Goal: Task Accomplishment & Management: Use online tool/utility

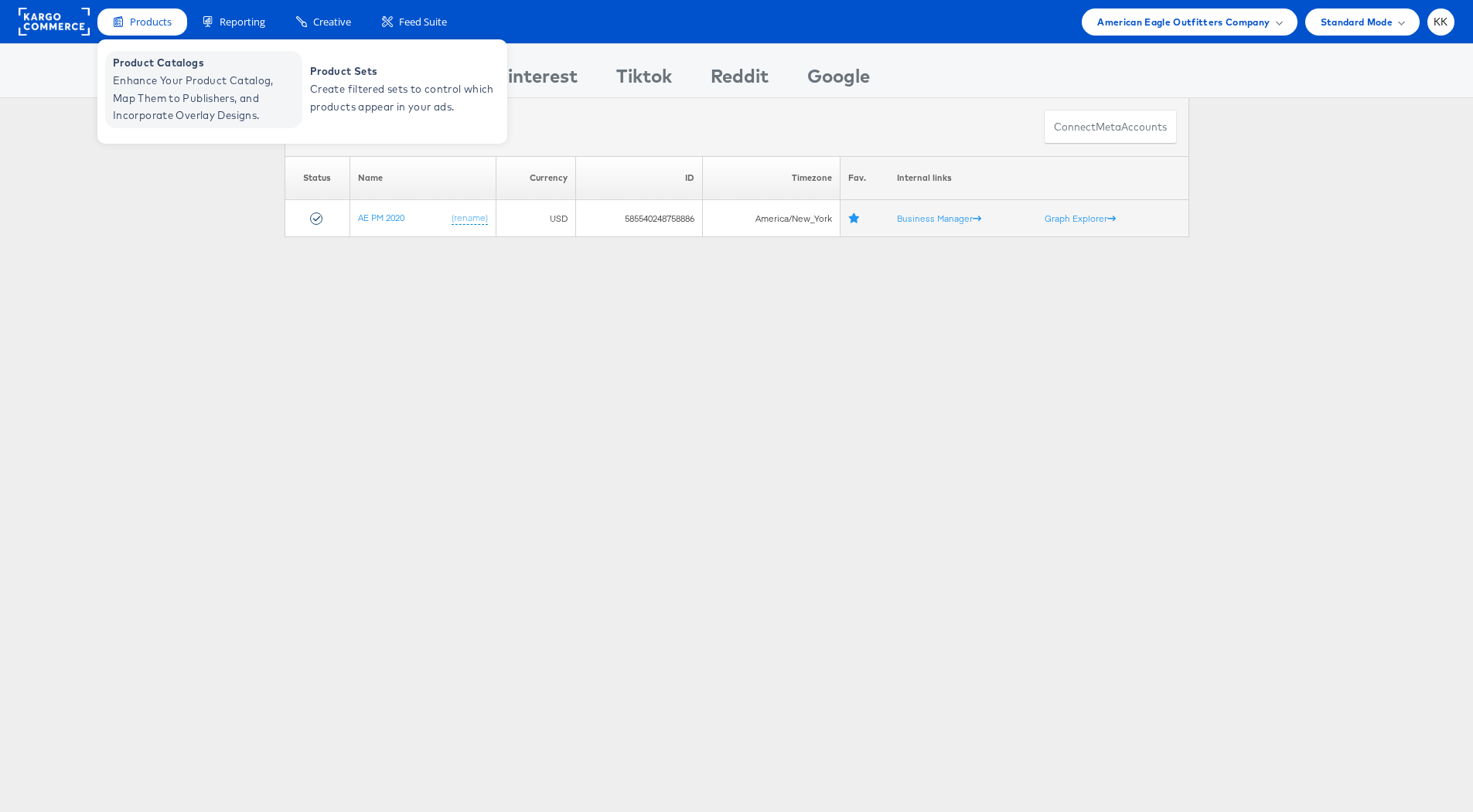
click at [147, 85] on span "Enhance Your Product Catalog, Map Them to Publishers, and Incorporate Overlay D…" at bounding box center [205, 97] width 185 height 53
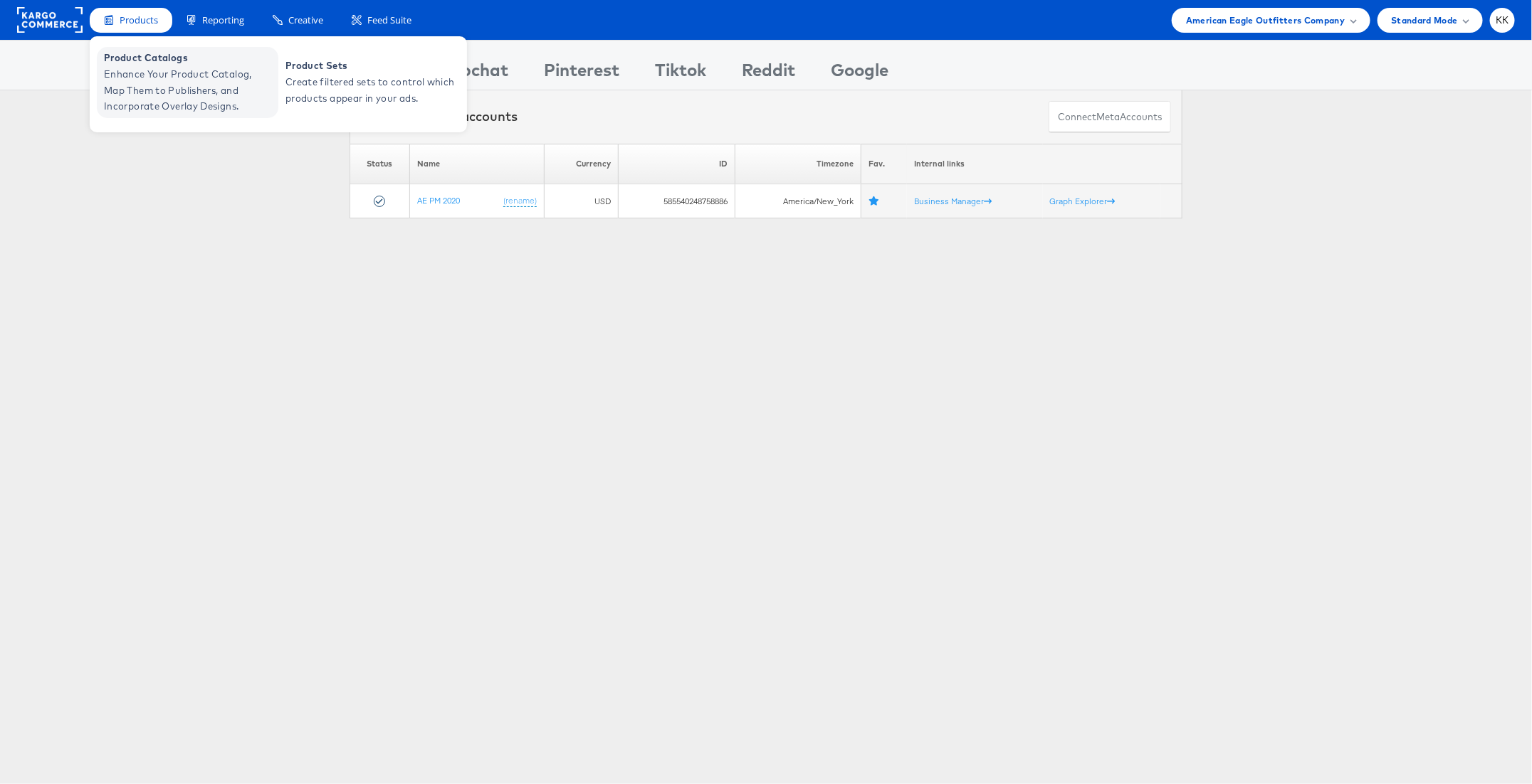
click at [149, 69] on span "Enhance Your Product Catalog, Map Them to Publishers, and Incorporate Overlay D…" at bounding box center [189, 90] width 170 height 48
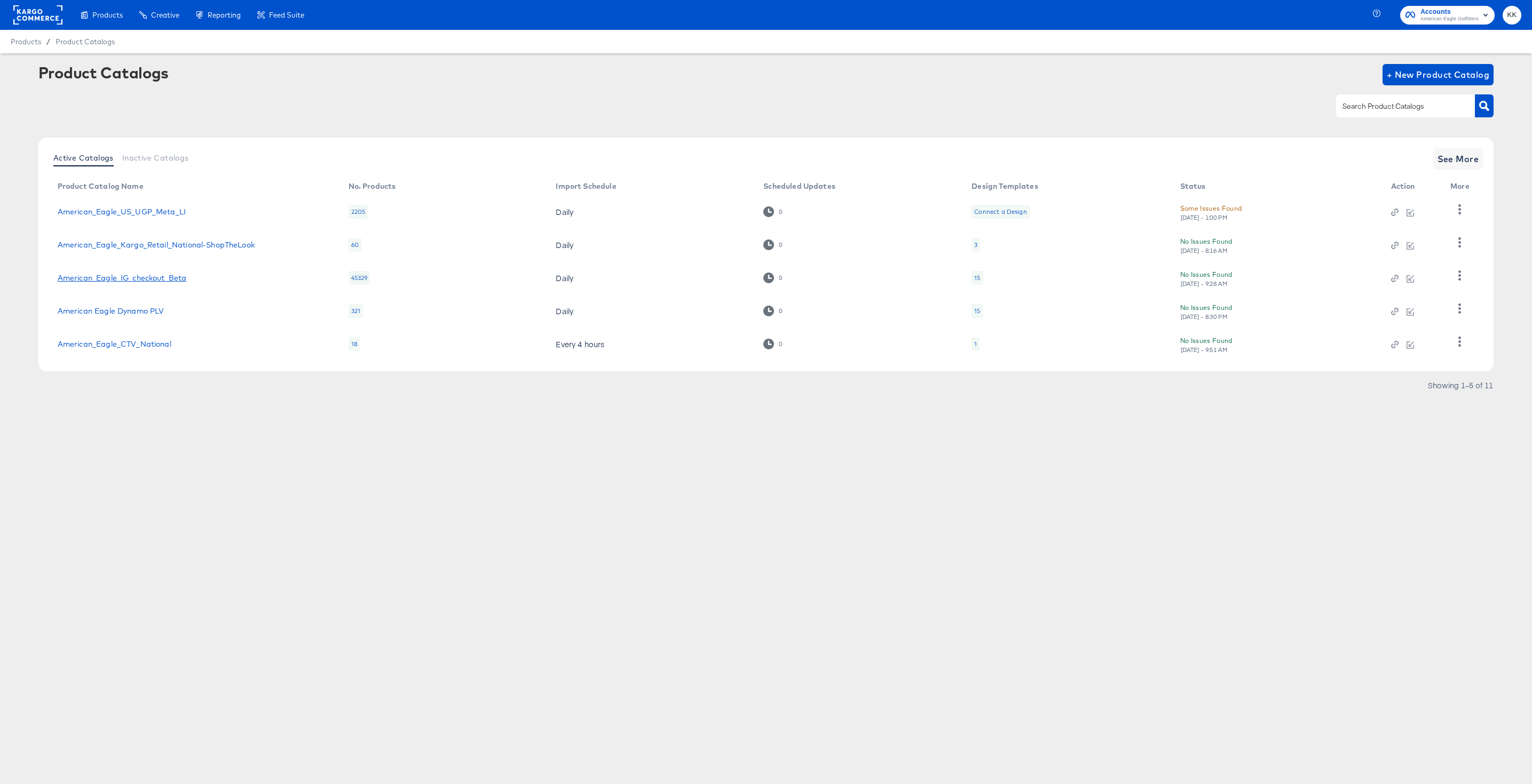
click at [164, 276] on link "American_Eagle_IG_checkout_Beta" at bounding box center [122, 278] width 129 height 8
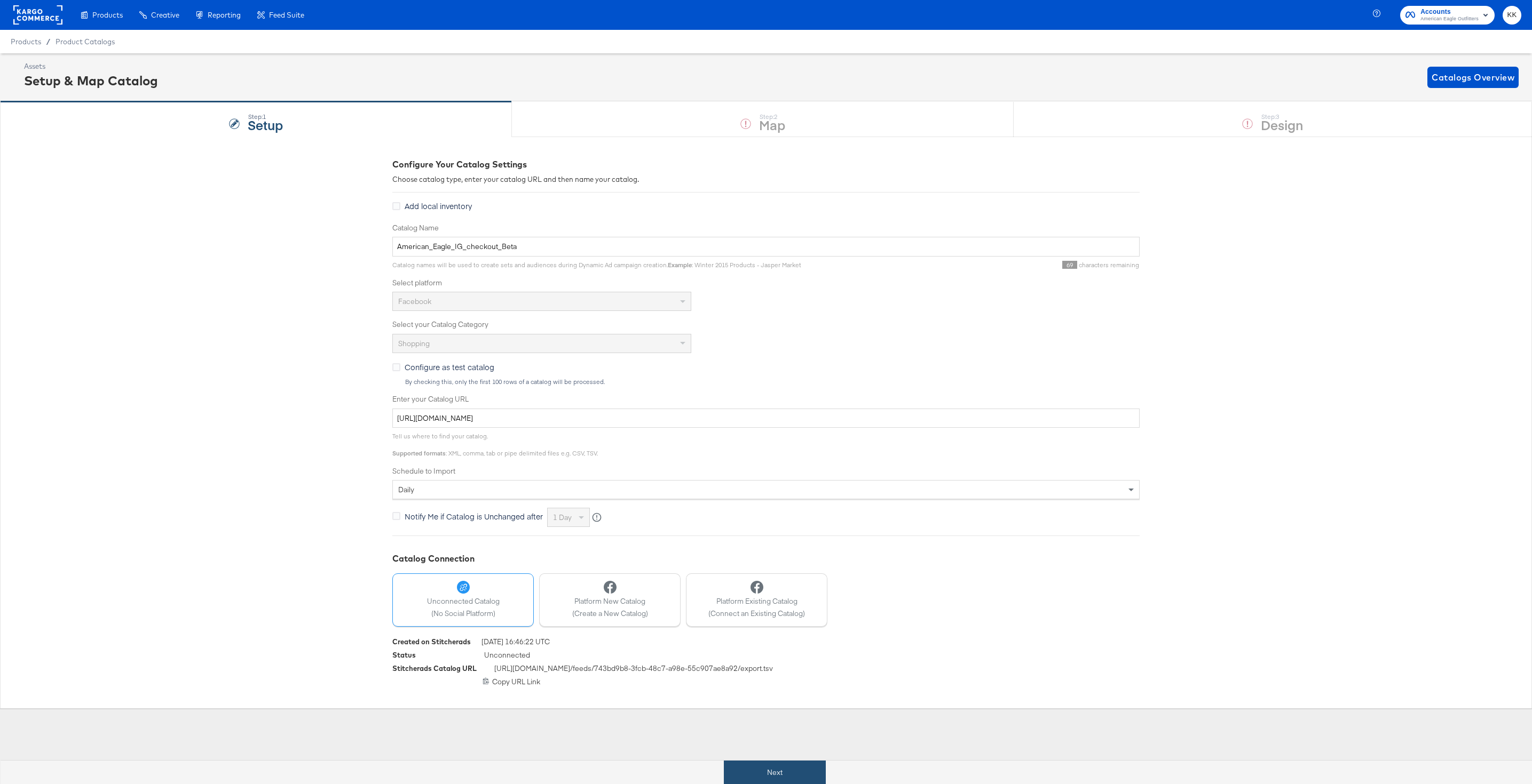
click at [753, 771] on button "Next" at bounding box center [774, 773] width 102 height 24
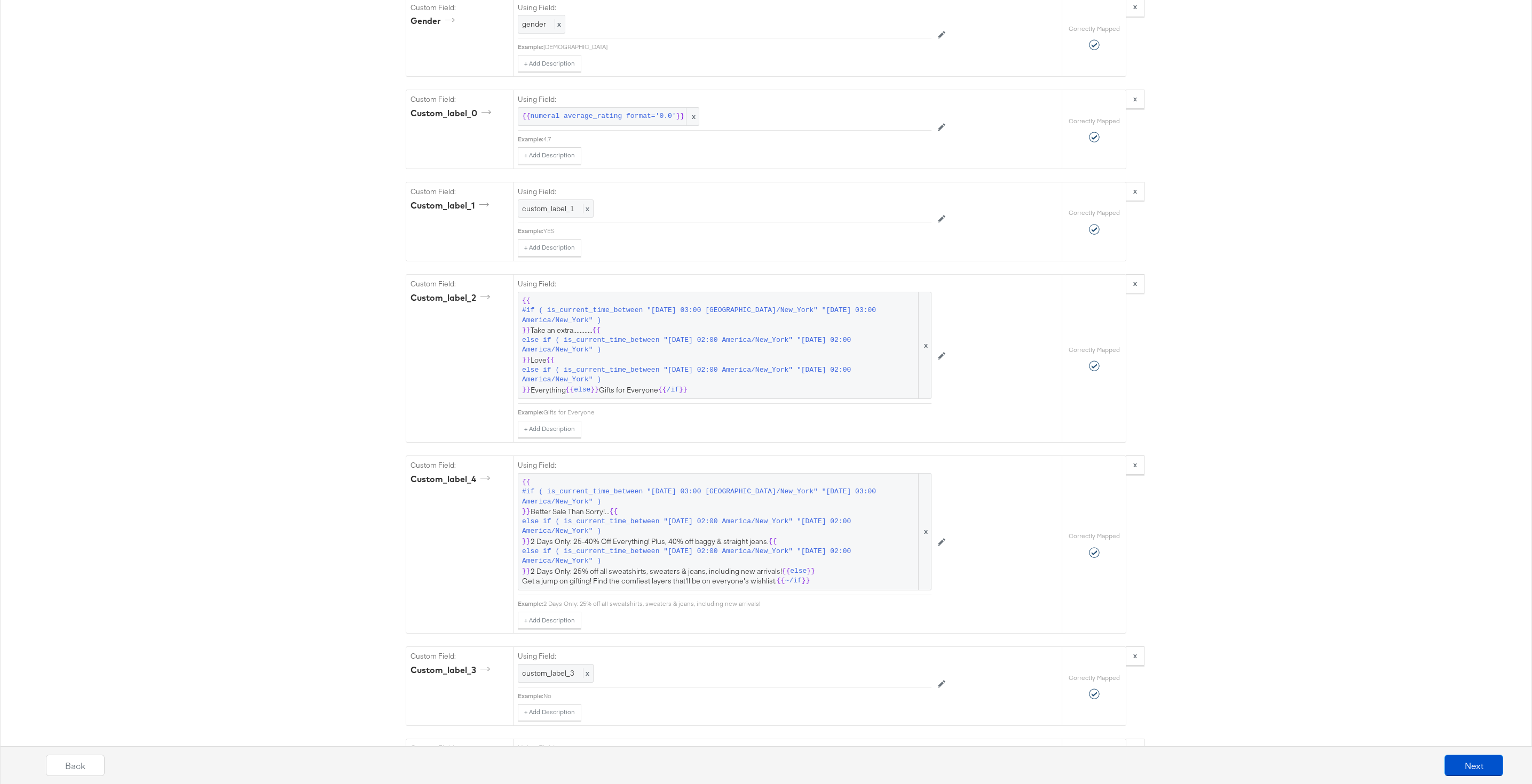
scroll to position [1367, 0]
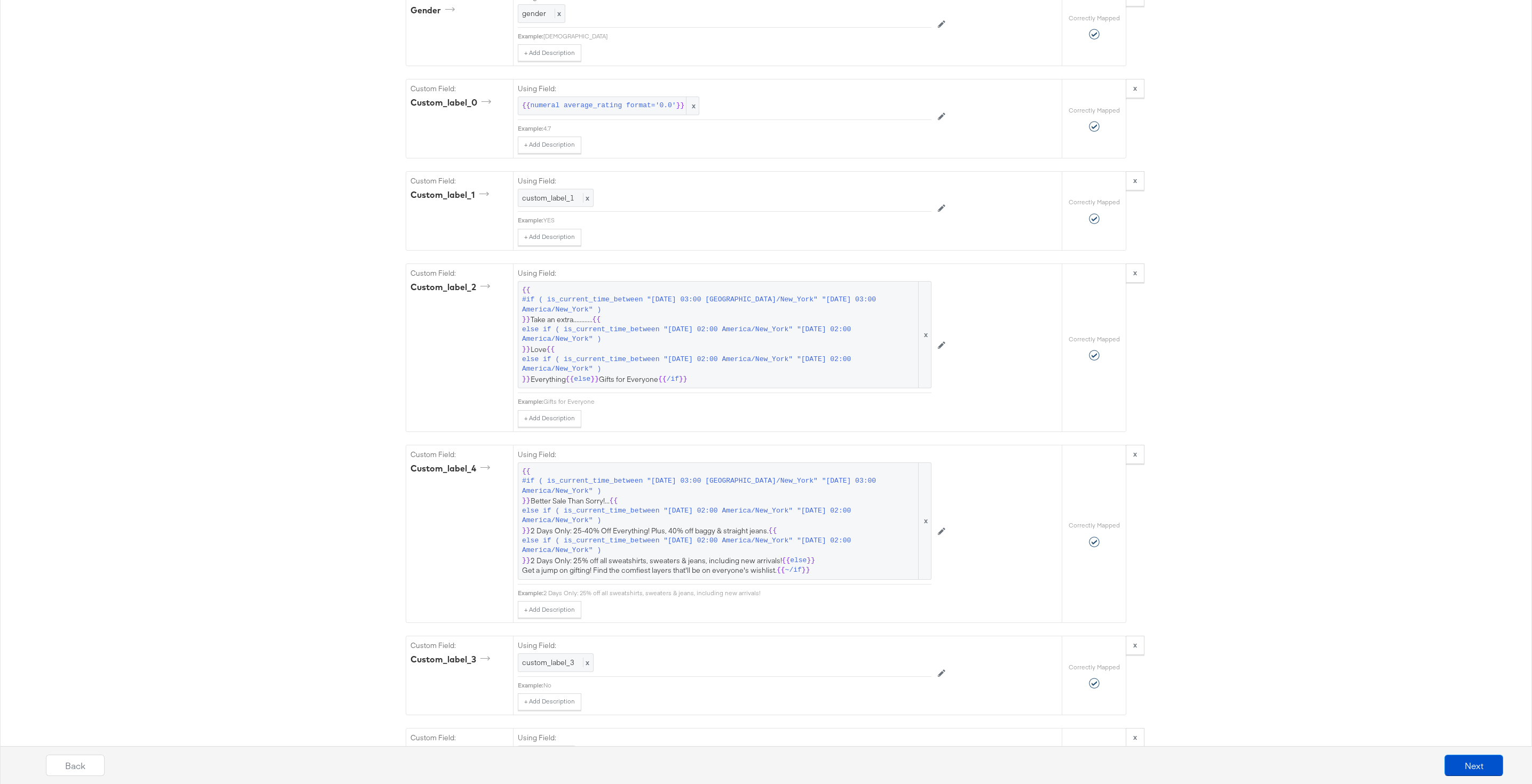
click at [638, 516] on span "else if ( is_current_time_between "2025-09-22 02:00 America/New_York" "2025-09-…" at bounding box center [719, 516] width 394 height 20
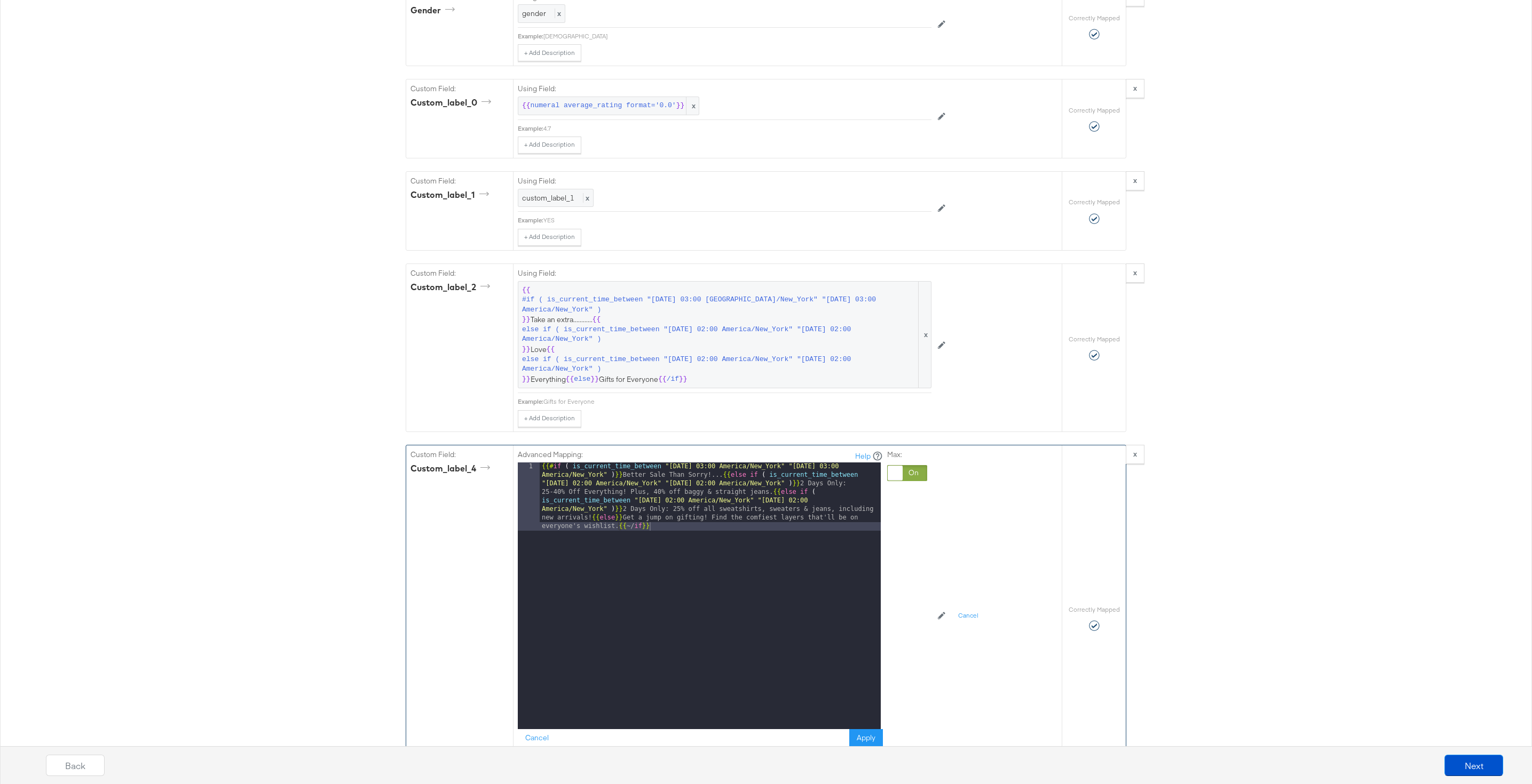
click at [597, 518] on div "{{# if ( is_current_time_between "2024-06-11 03:00 America/New_York" "2024-06-1…" at bounding box center [710, 664] width 341 height 404
click at [774, 492] on div "{{# if ( is_current_time_between "2024-06-11 03:00 America/New_York" "2024-06-1…" at bounding box center [710, 634] width 341 height 344
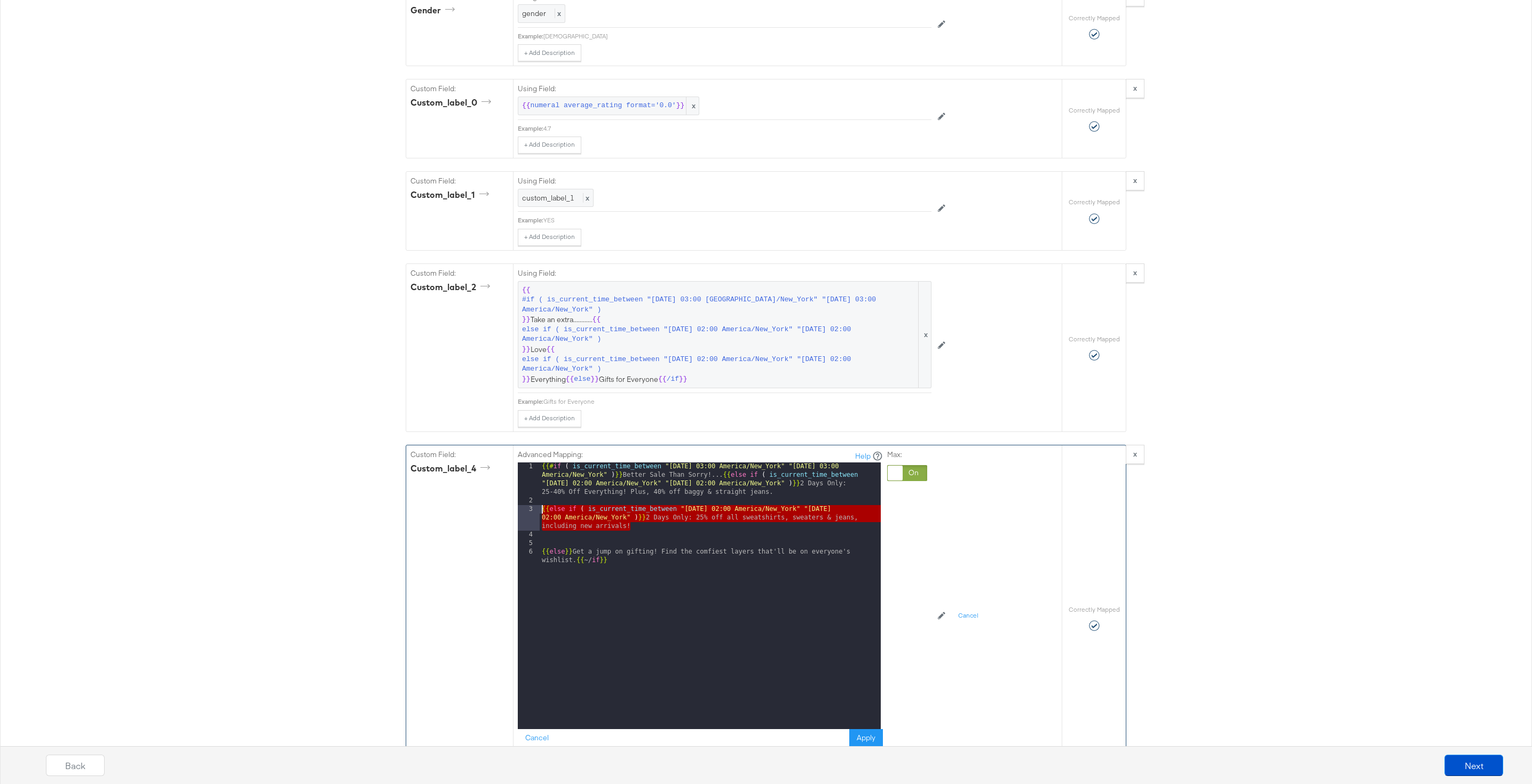
drag, startPoint x: 644, startPoint y: 529, endPoint x: 527, endPoint y: 510, distance: 118.5
click at [527, 510] on div "1 2 3 4 5 6 {{# if ( is_current_time_between "2024-06-11 03:00 America/New_York…" at bounding box center [699, 596] width 363 height 267
click at [645, 530] on div "{{# if ( is_current_time_between "2024-06-11 03:00 America/New_York" "2024-06-1…" at bounding box center [710, 621] width 341 height 318
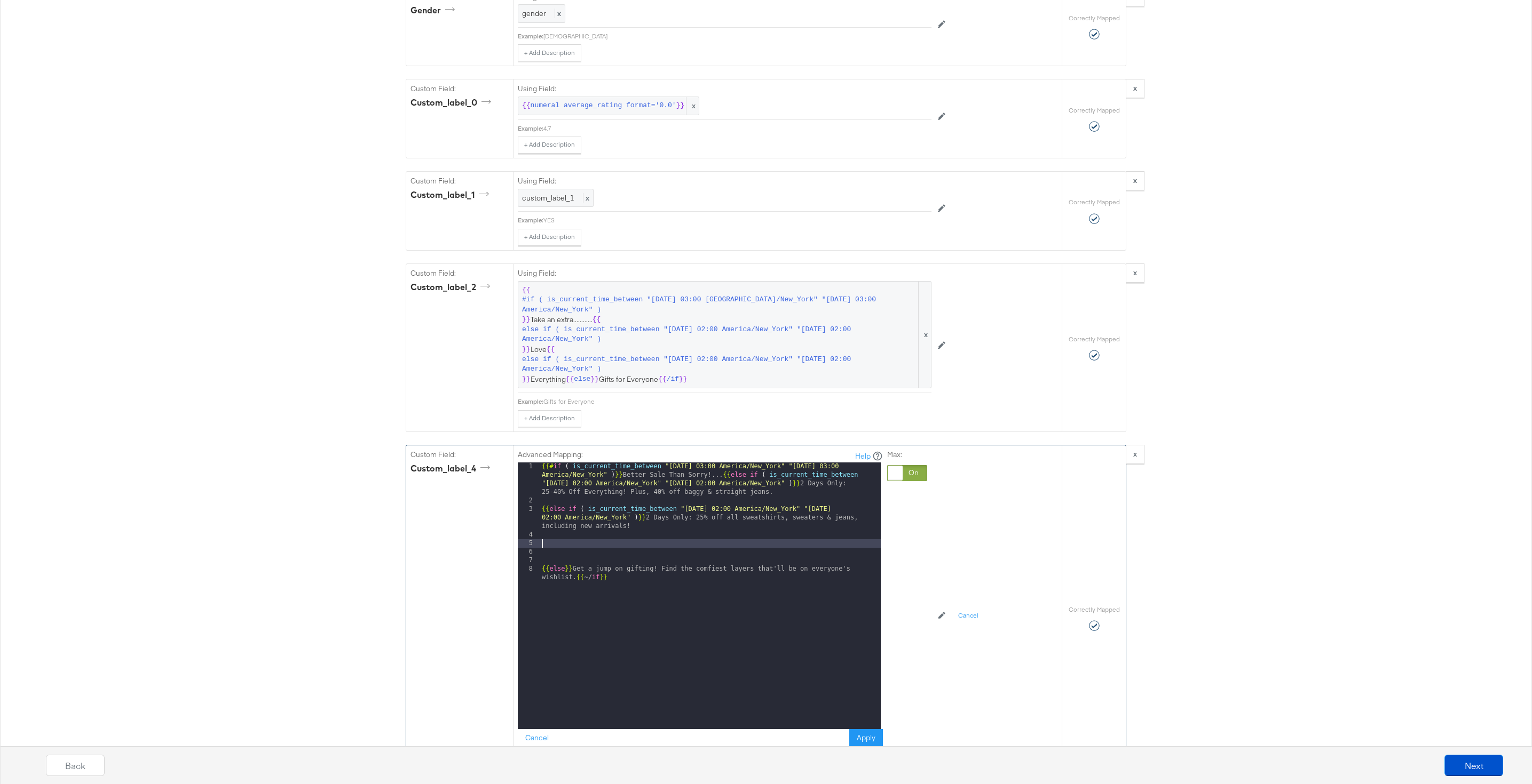
paste textarea
click at [721, 543] on div "{{# if ( is_current_time_between "2024-06-11 03:00 America/New_York" "2024-06-1…" at bounding box center [710, 621] width 341 height 318
click at [860, 542] on div "{{# if ( is_current_time_between "2024-06-11 03:00 America/New_York" "2024-06-1…" at bounding box center [710, 621] width 341 height 318
drag, startPoint x: 644, startPoint y: 564, endPoint x: 660, endPoint y: 552, distance: 20.0
click at [660, 552] on div "{{# if ( is_current_time_between "2024-06-11 03:00 America/New_York" "2024-06-1…" at bounding box center [710, 621] width 341 height 318
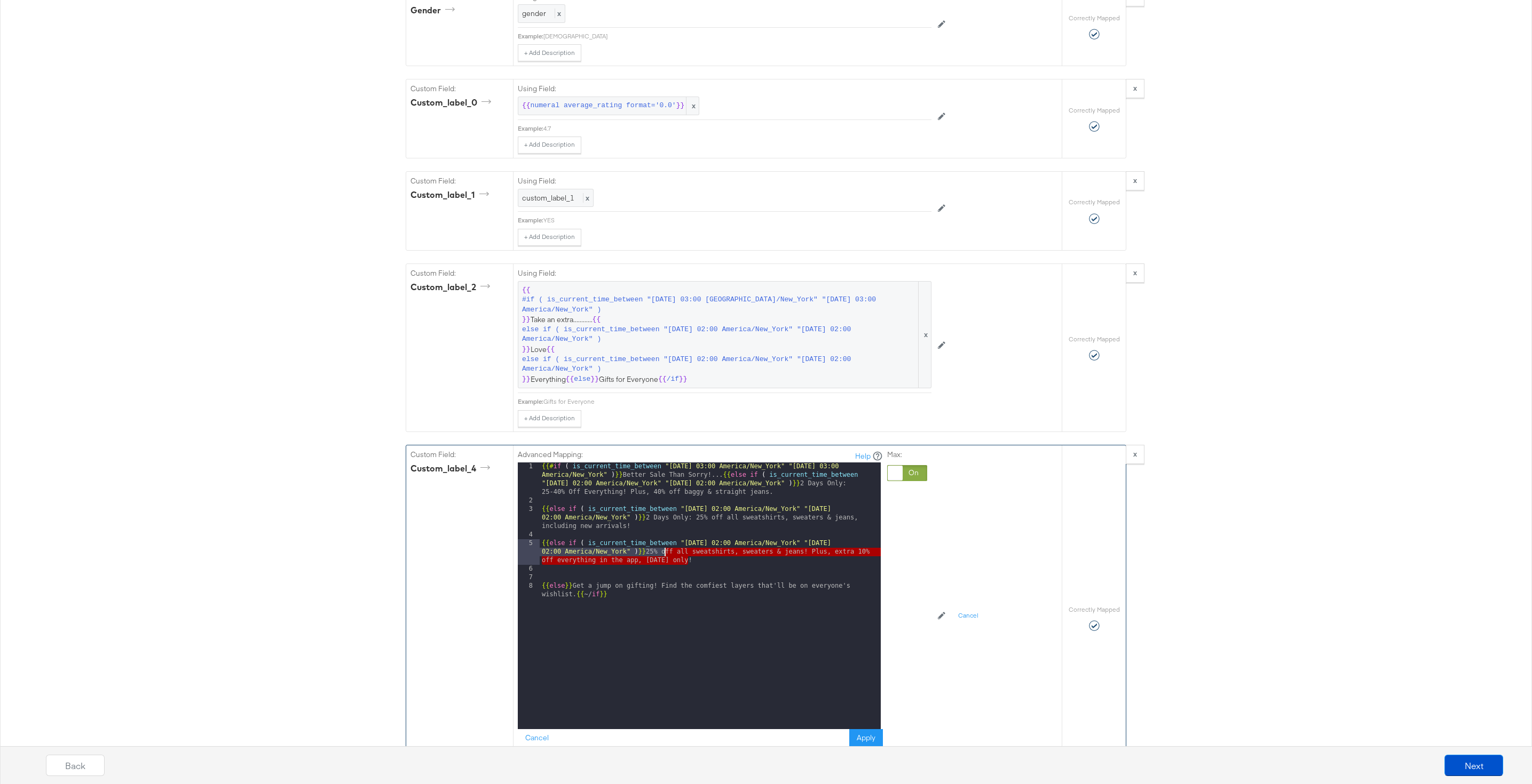
drag, startPoint x: 695, startPoint y: 560, endPoint x: 663, endPoint y: 553, distance: 32.8
click at [663, 553] on div "{{# if ( is_current_time_between "2024-06-11 03:00 America/New_York" "2024-06-1…" at bounding box center [710, 621] width 341 height 318
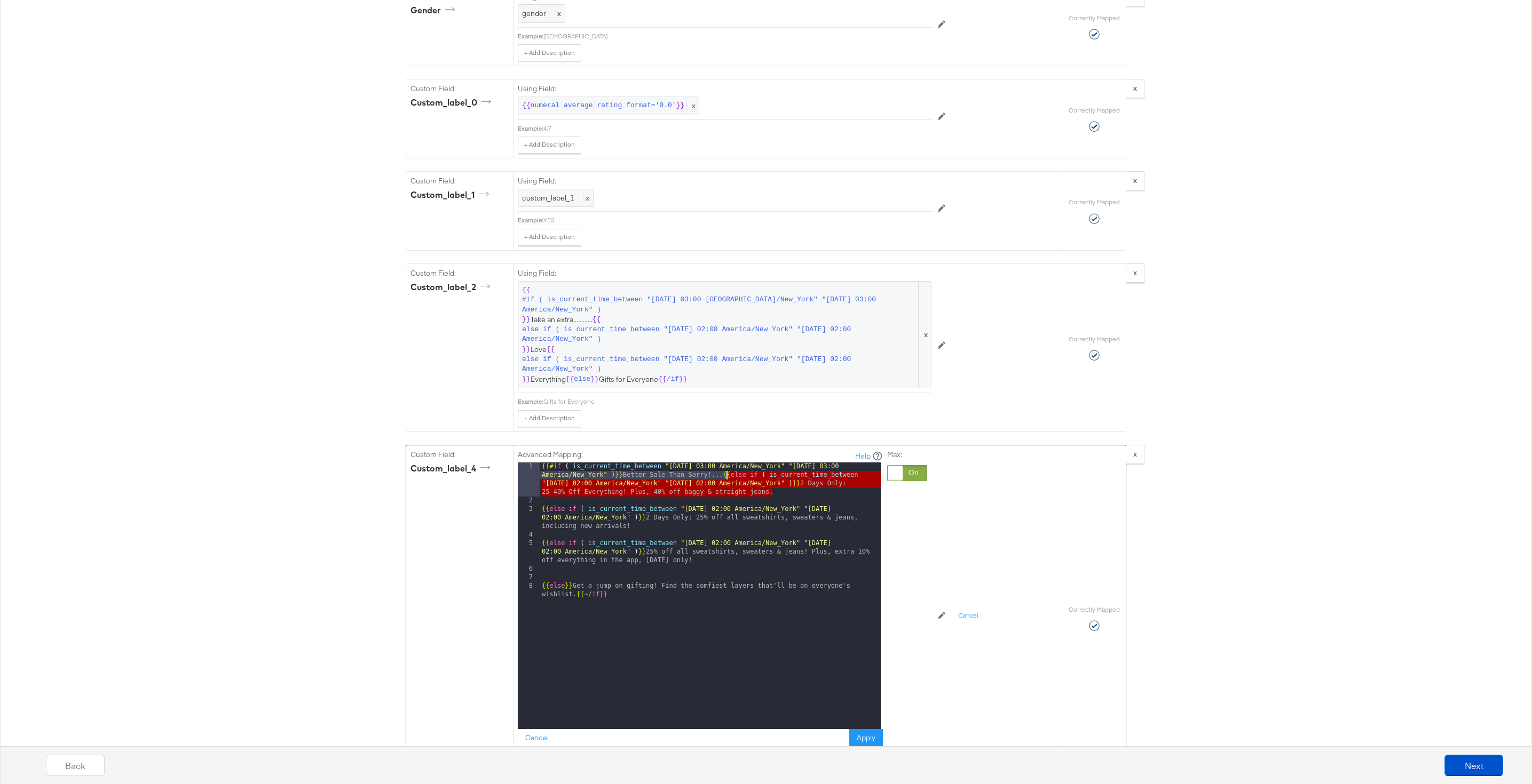
drag, startPoint x: 783, startPoint y: 492, endPoint x: 727, endPoint y: 477, distance: 58.0
click at [727, 477] on div "{{# if ( is_current_time_between "2024-06-11 03:00 America/New_York" "2024-06-1…" at bounding box center [710, 621] width 341 height 318
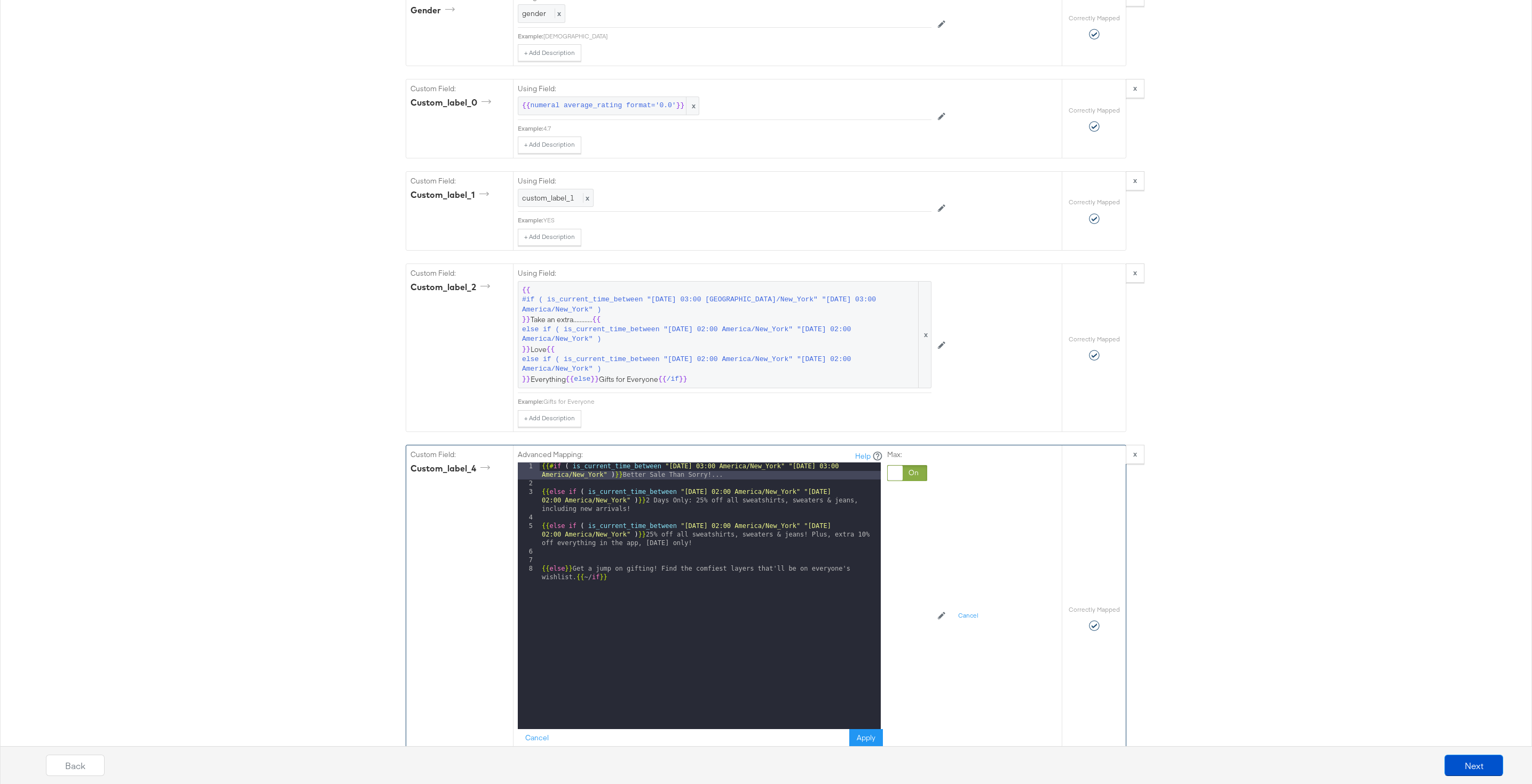
click at [544, 492] on div "{{# if ( is_current_time_between "2024-06-11 03:00 America/New_York" "2024-06-1…" at bounding box center [710, 613] width 341 height 301
click at [541, 513] on div "{{# if ( is_current_time_between "2024-06-11 03:00 America/New_York" "2024-06-1…" at bounding box center [710, 621] width 341 height 318
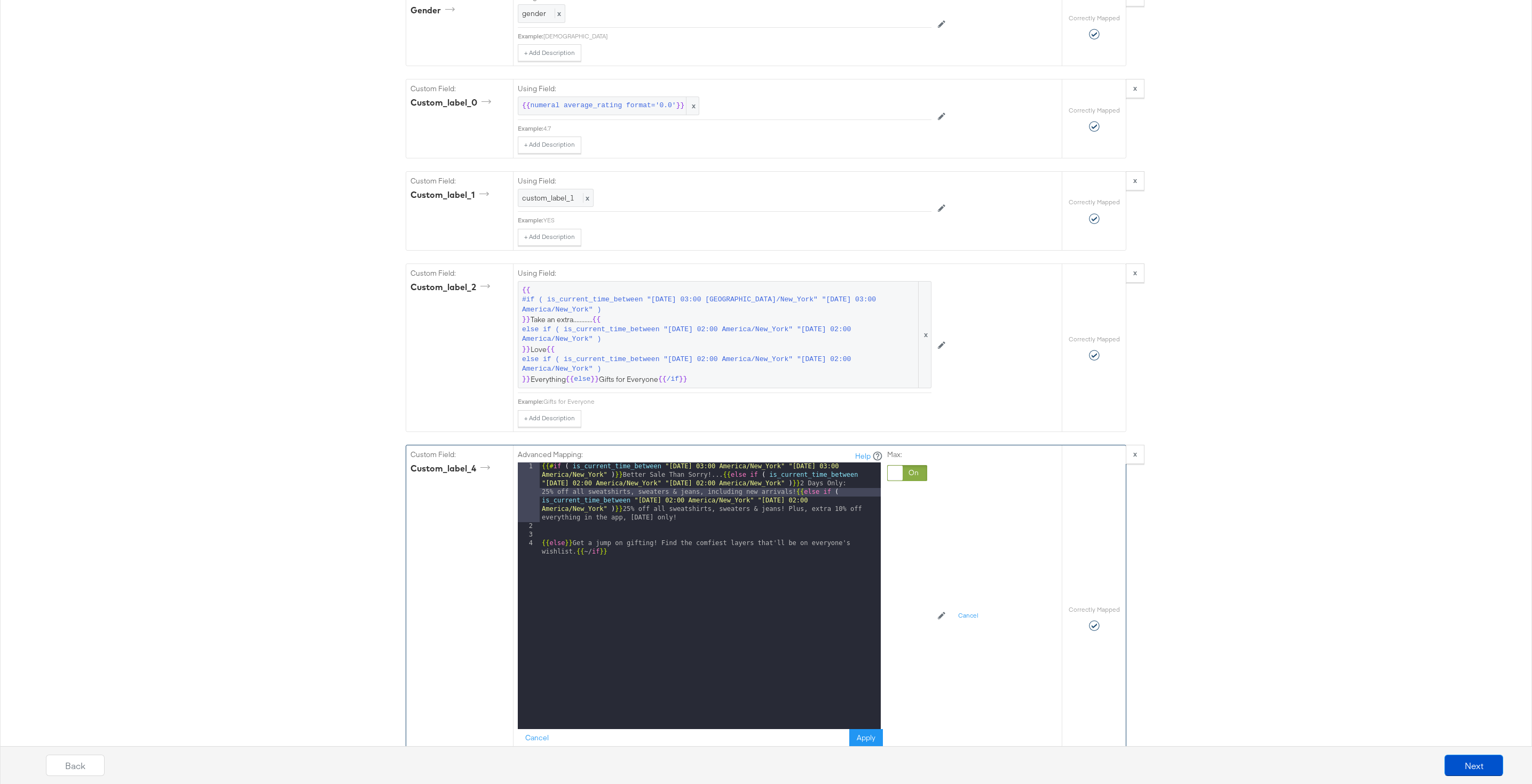
click at [534, 540] on div "4" at bounding box center [529, 547] width 22 height 17
click at [538, 547] on div "4" at bounding box center [529, 547] width 22 height 17
click at [540, 547] on div "{{# if ( is_current_time_between "2024-06-11 03:00 America/New_York" "2024-06-1…" at bounding box center [710, 634] width 341 height 344
click at [869, 732] on button "Apply" at bounding box center [866, 739] width 34 height 19
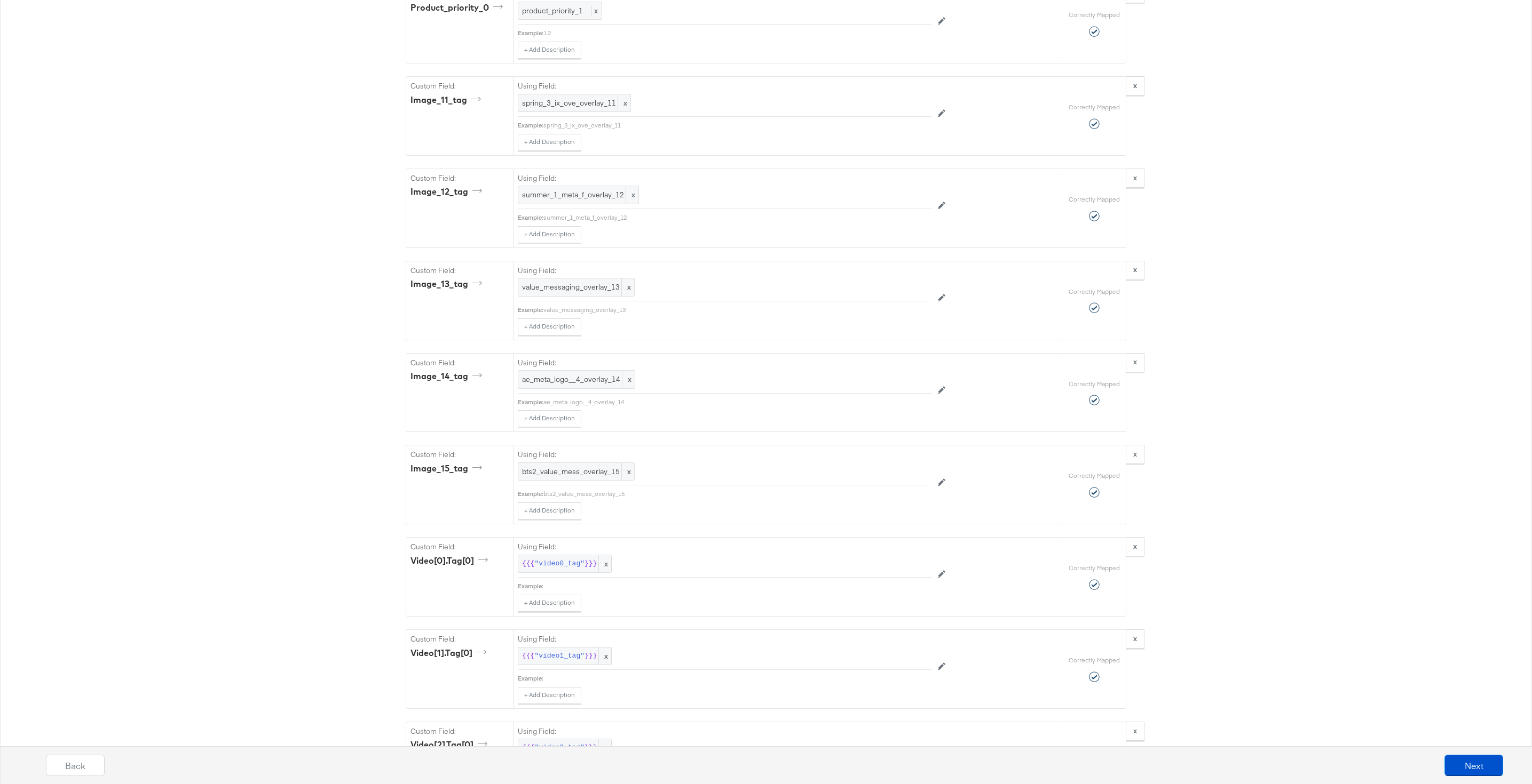
scroll to position [4684, 0]
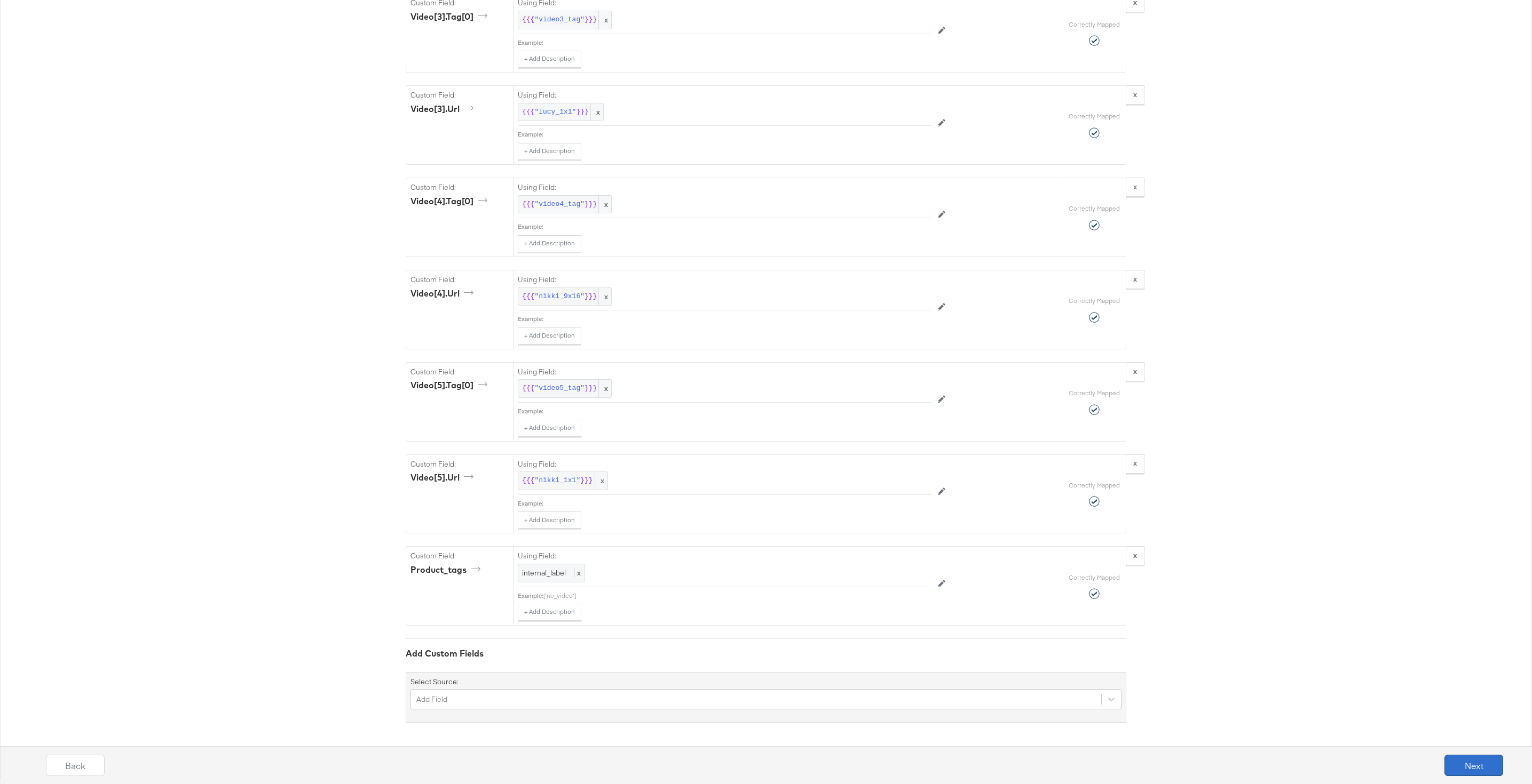
click at [1471, 764] on button "Next" at bounding box center [1474, 766] width 59 height 21
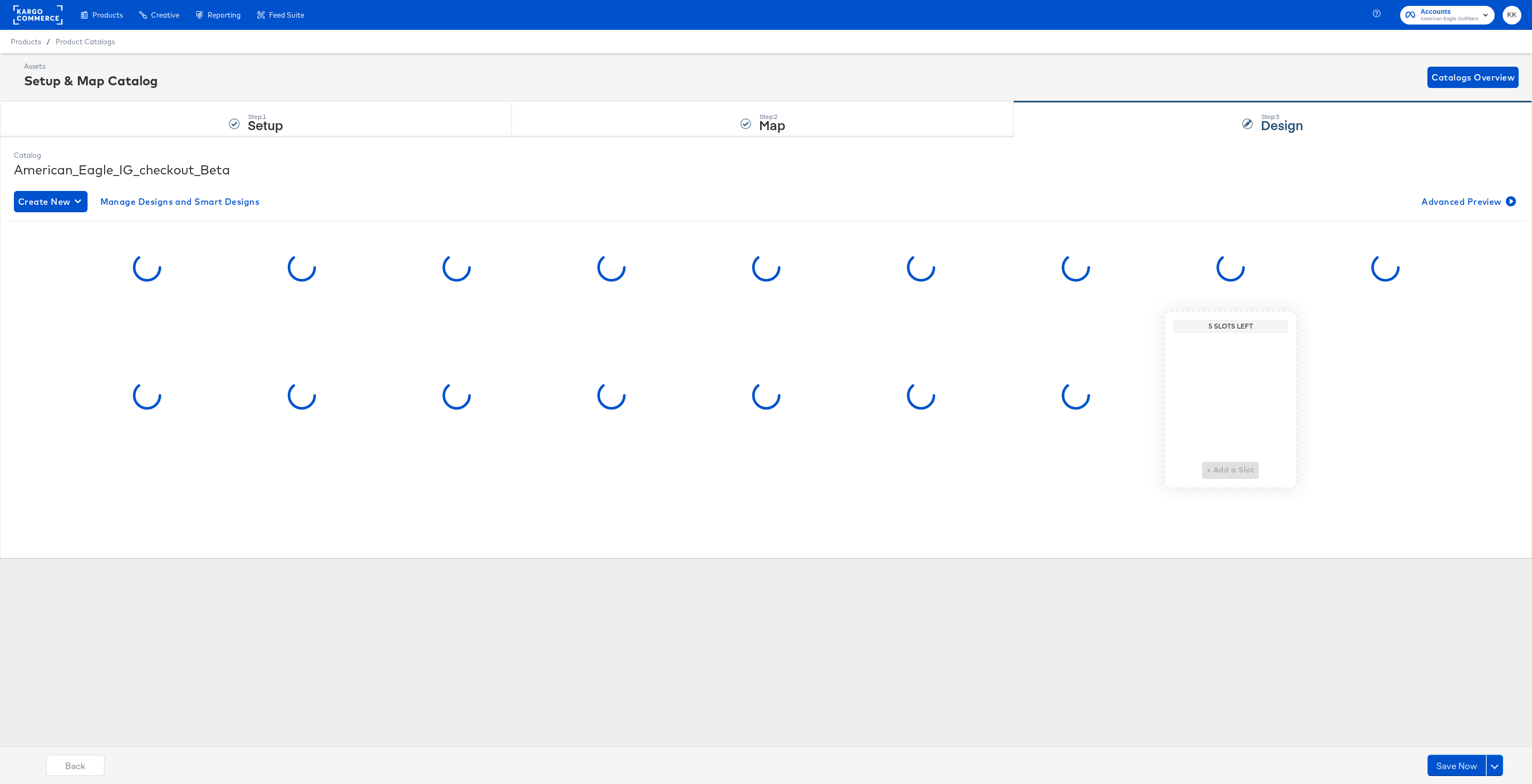
scroll to position [0, 0]
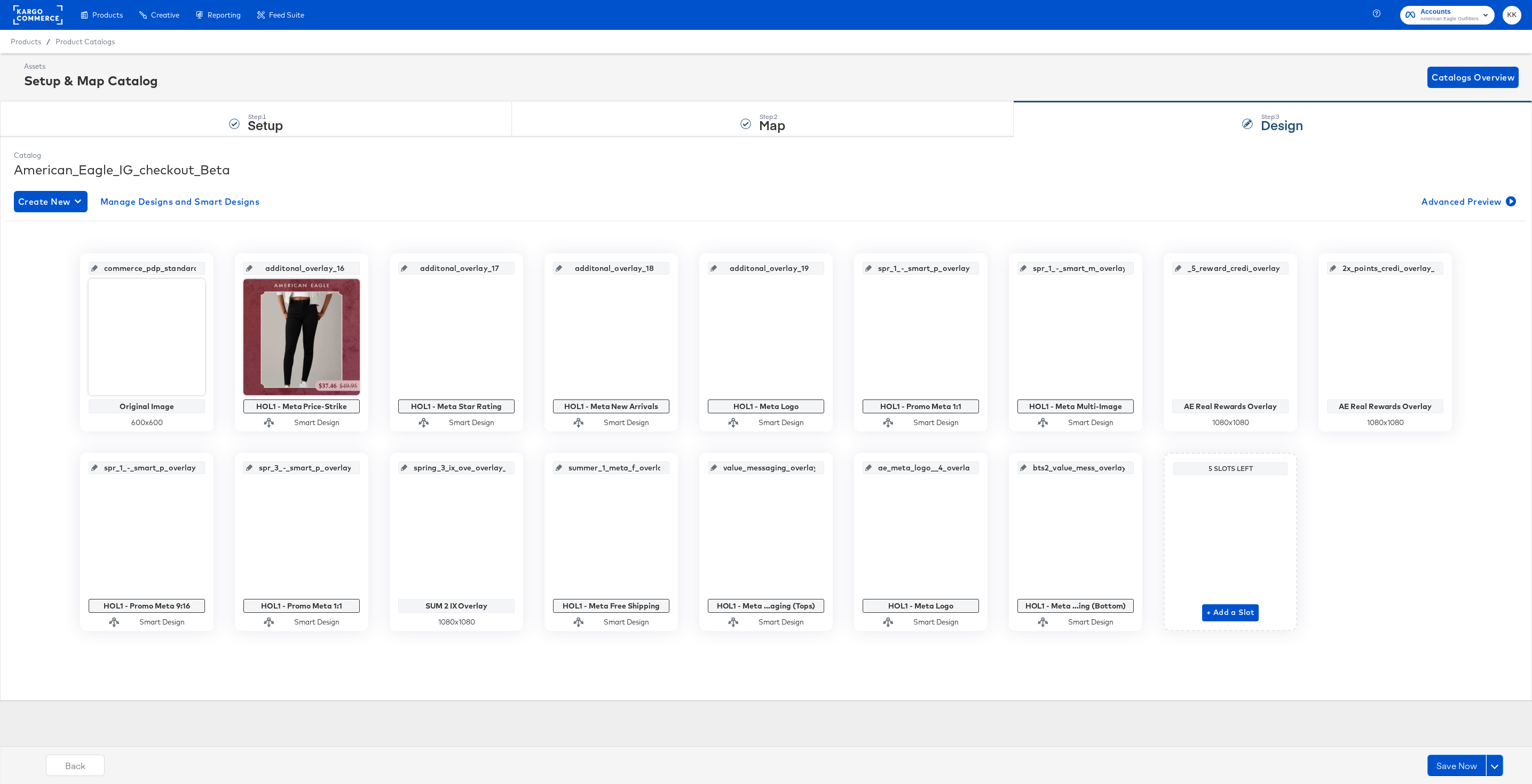
click at [1503, 770] on div "Save Now" at bounding box center [1481, 766] width 113 height 21
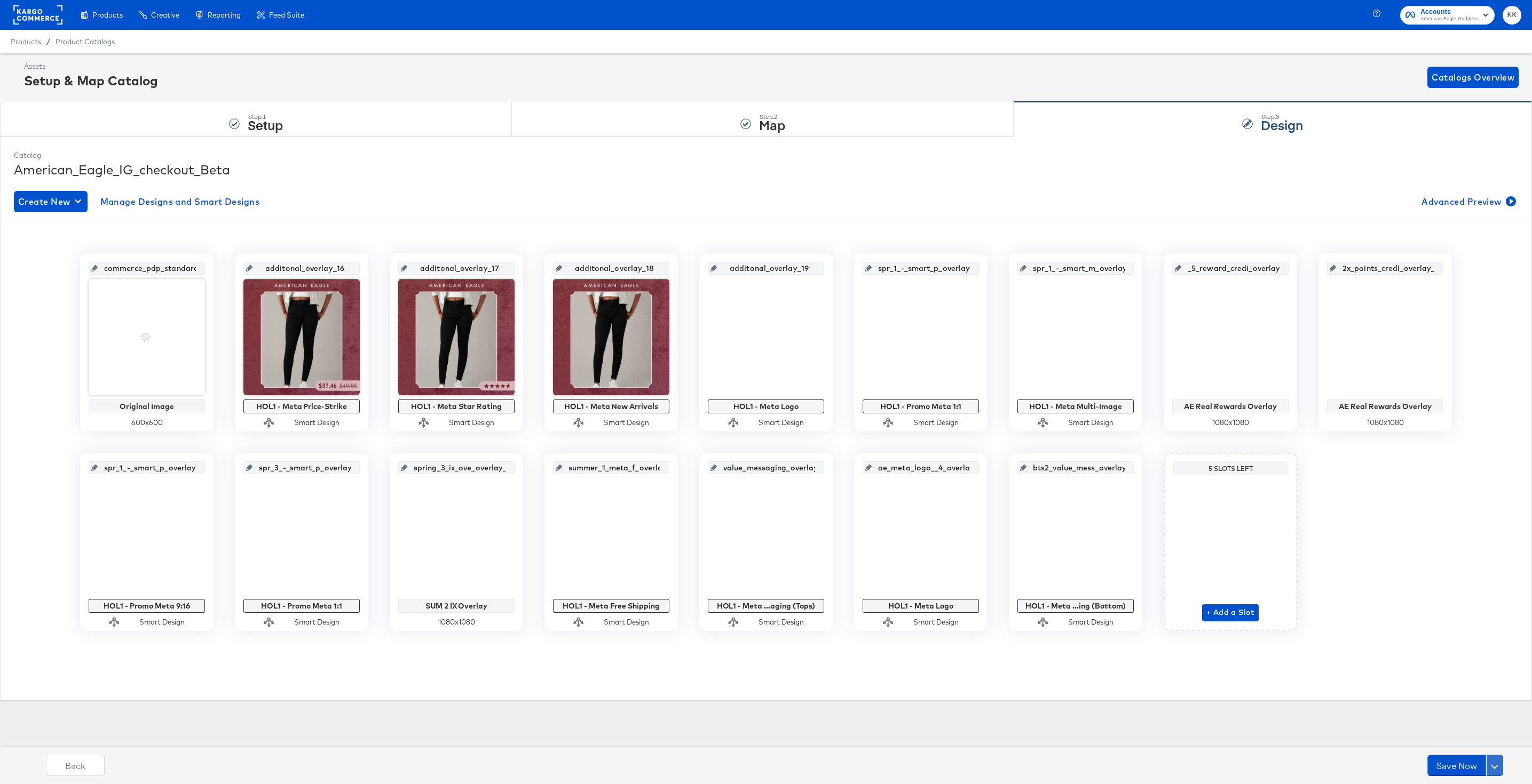
click at [1490, 768] on button at bounding box center [1495, 766] width 17 height 21
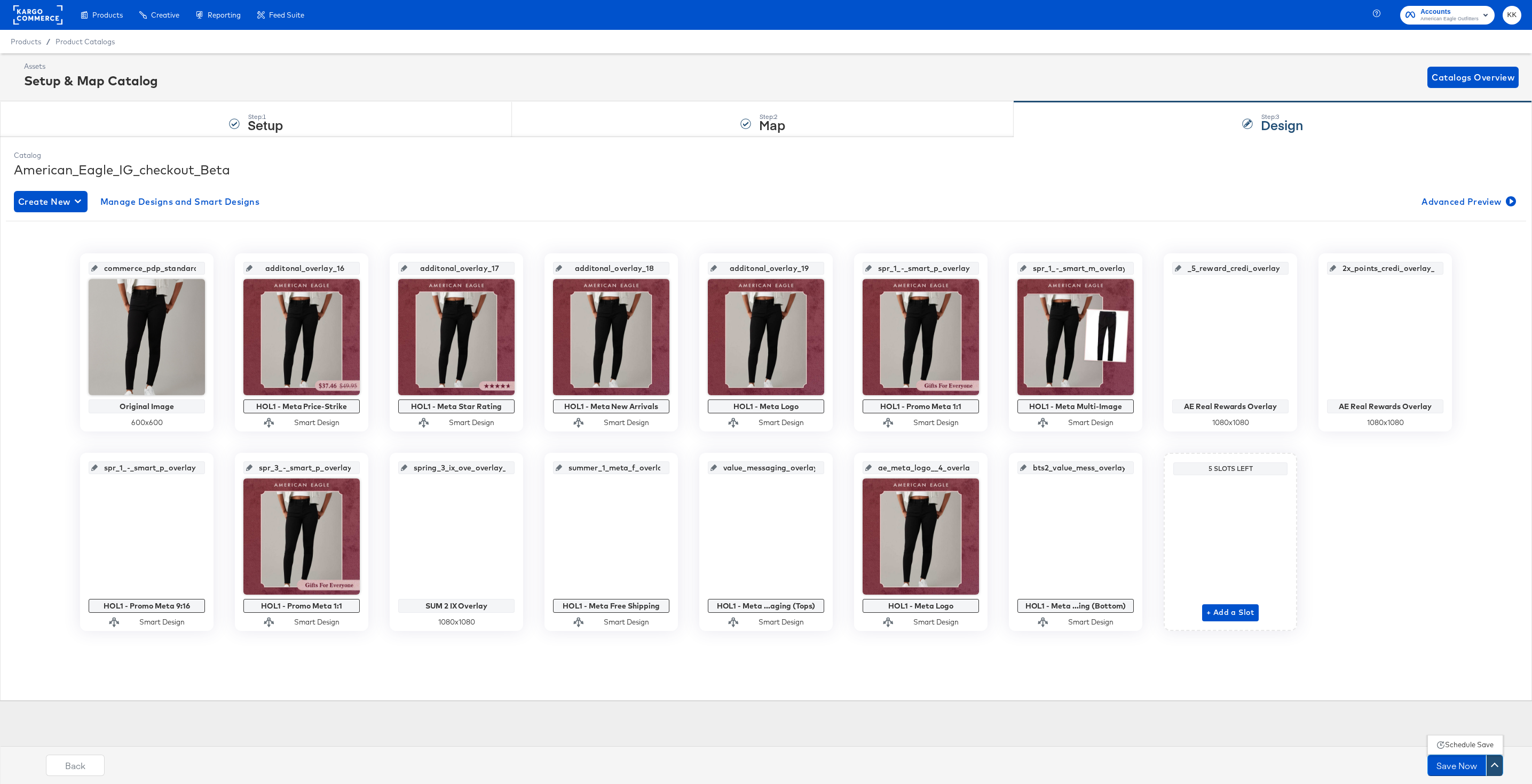
click at [1465, 742] on div "Schedule Save" at bounding box center [1470, 745] width 49 height 10
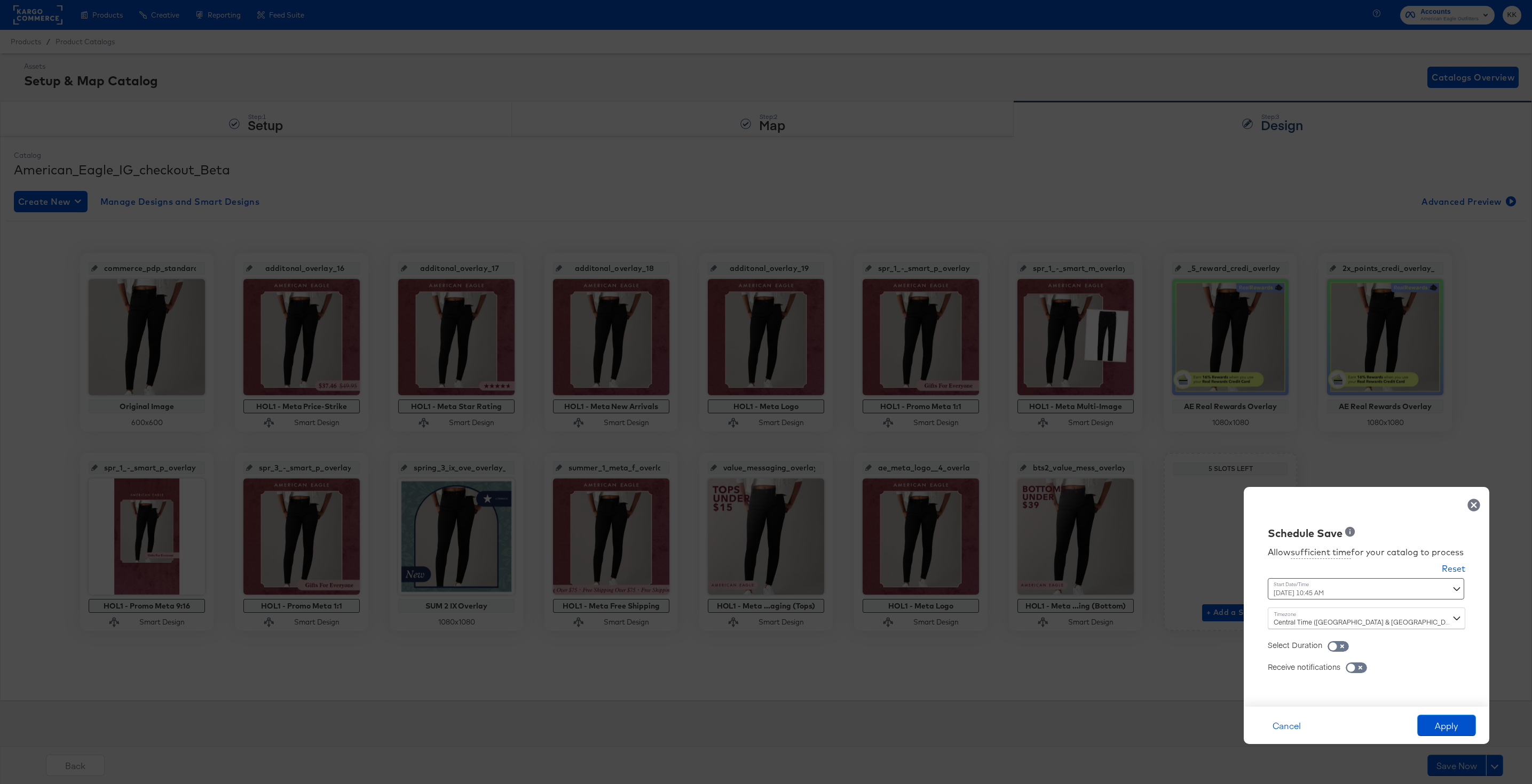
click at [1311, 587] on div "September 25th 2025 10:45 AM ‹ September 2025 › Su Mo Tu We Th Fr Sa 31 1 2 3 4…" at bounding box center [1340, 589] width 145 height 21
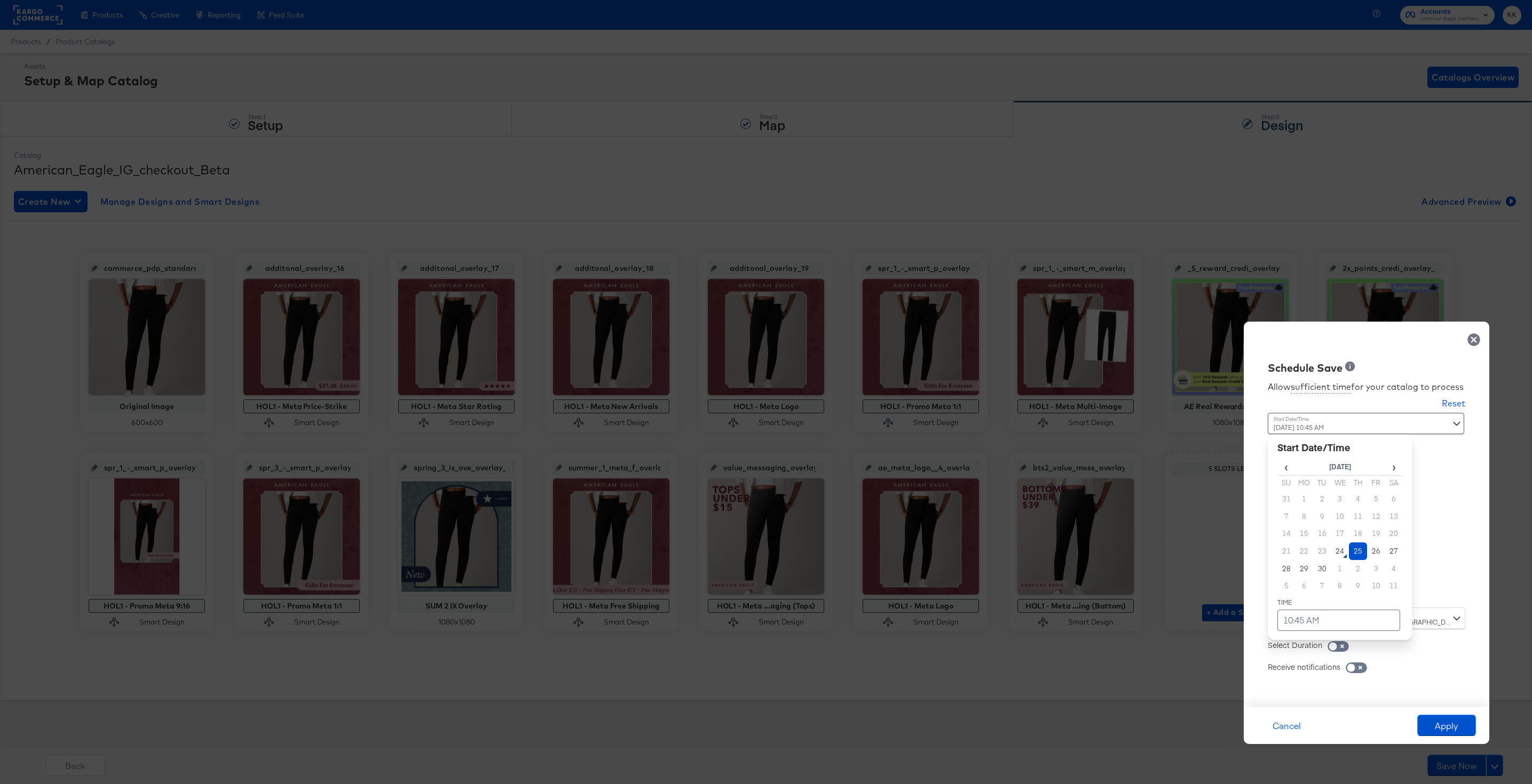
click at [1360, 550] on td "25" at bounding box center [1358, 552] width 18 height 18
click at [1302, 617] on td "10:45 AM" at bounding box center [1339, 621] width 123 height 21
click at [1316, 551] on td "▲ 10 ▼ : ▲ 45 ▼ ▲ AM ▼" at bounding box center [1340, 526] width 67 height 57
click at [1317, 547] on span "▼" at bounding box center [1318, 540] width 21 height 21
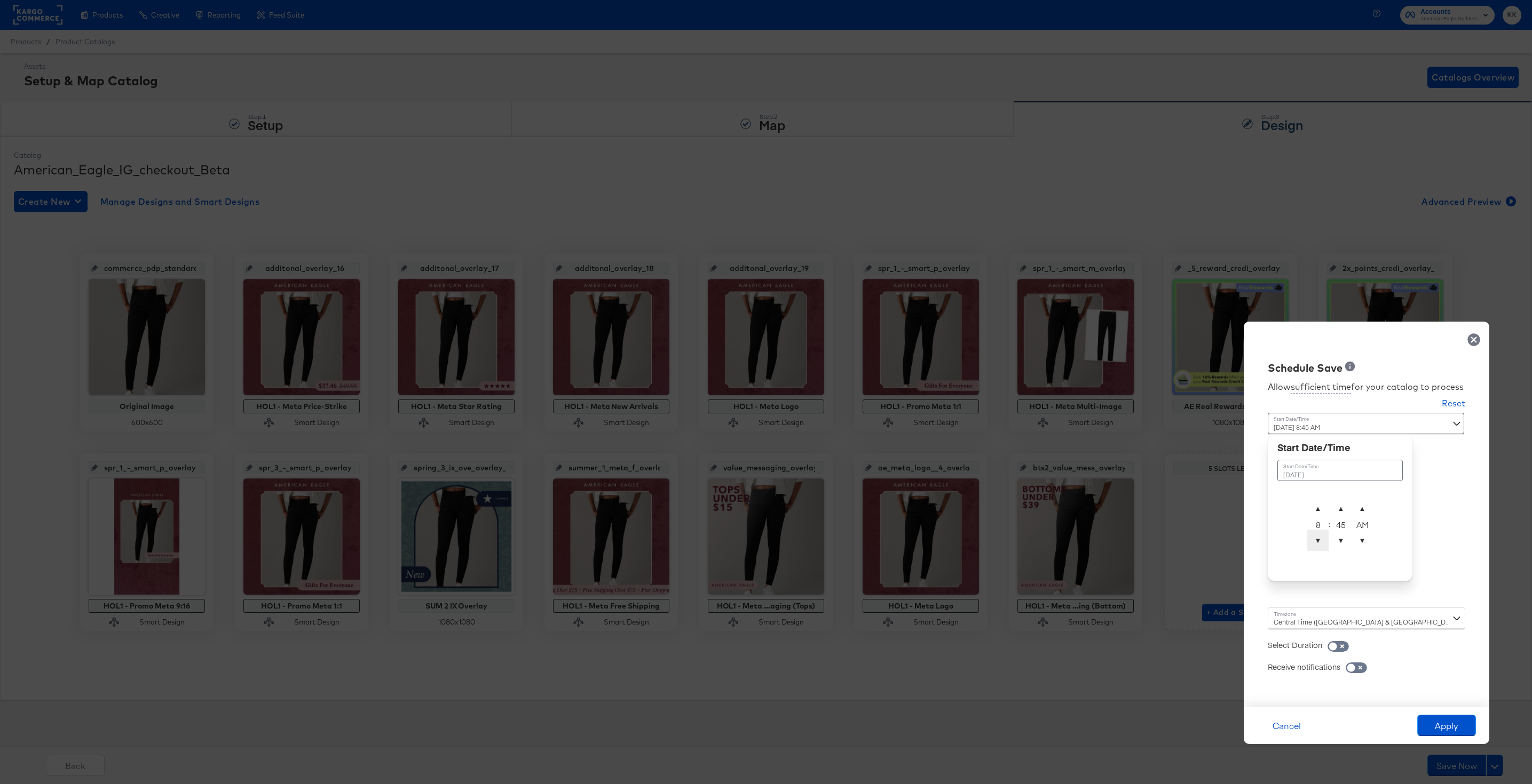
click at [1317, 547] on span "▼" at bounding box center [1318, 540] width 21 height 21
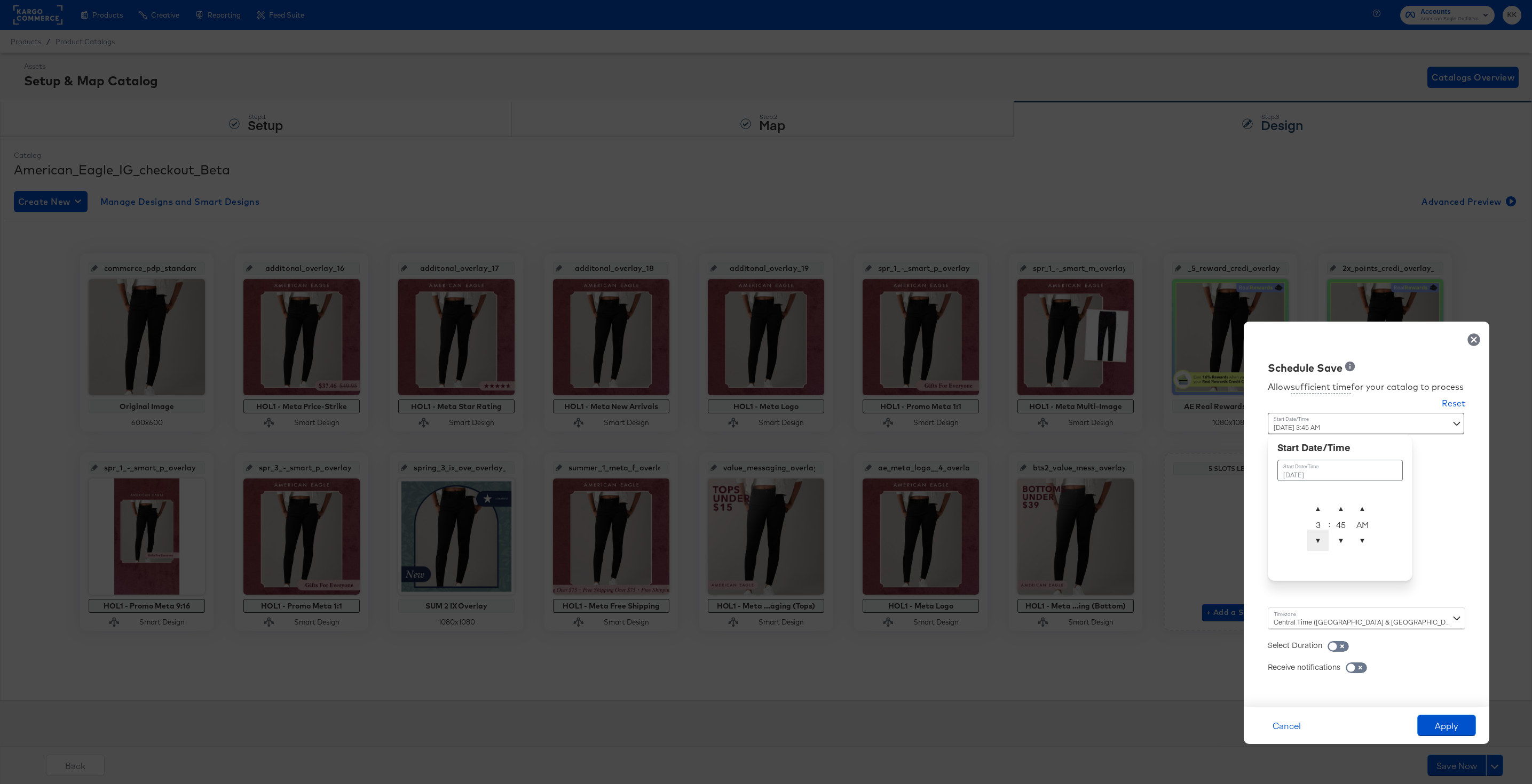
click at [1317, 547] on span "▼" at bounding box center [1318, 540] width 21 height 21
click at [1349, 498] on td "▲ 2 ▼ : ▲ 45 ▼ ▲ AM ▼" at bounding box center [1340, 526] width 67 height 57
click at [1340, 503] on span "▲" at bounding box center [1341, 508] width 21 height 21
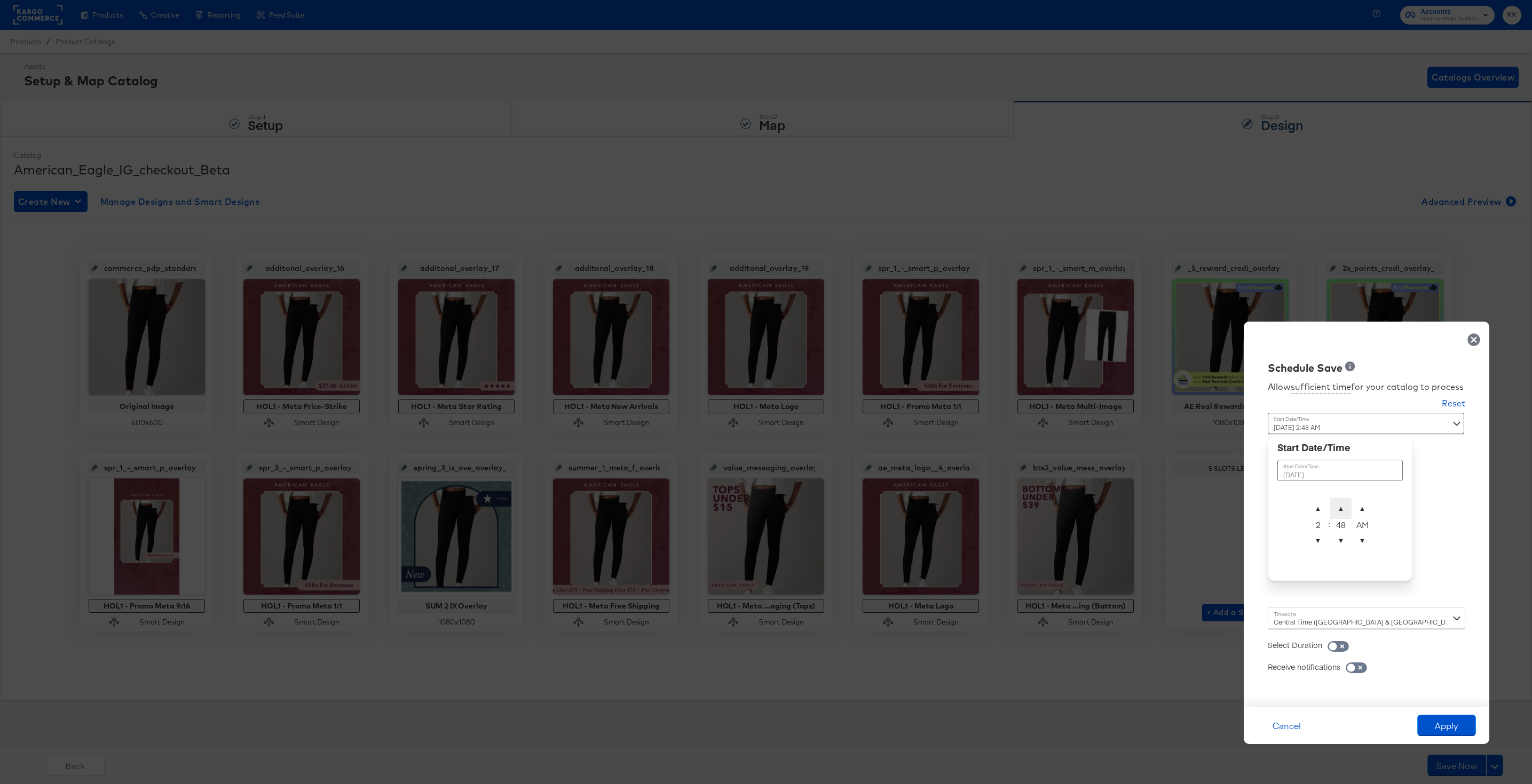
click at [1340, 503] on span "▲" at bounding box center [1341, 508] width 21 height 21
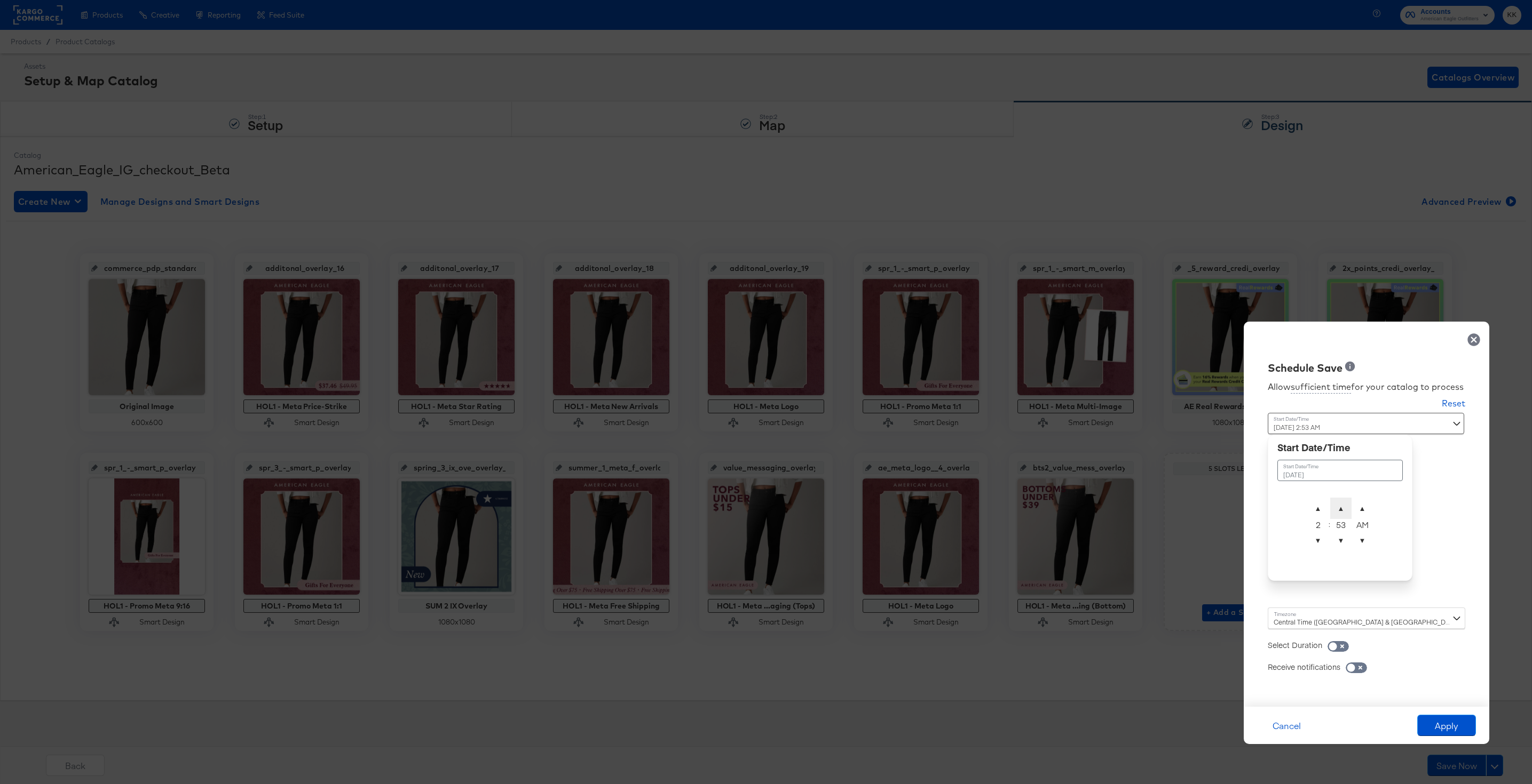
click at [1340, 503] on span "▲" at bounding box center [1341, 508] width 21 height 21
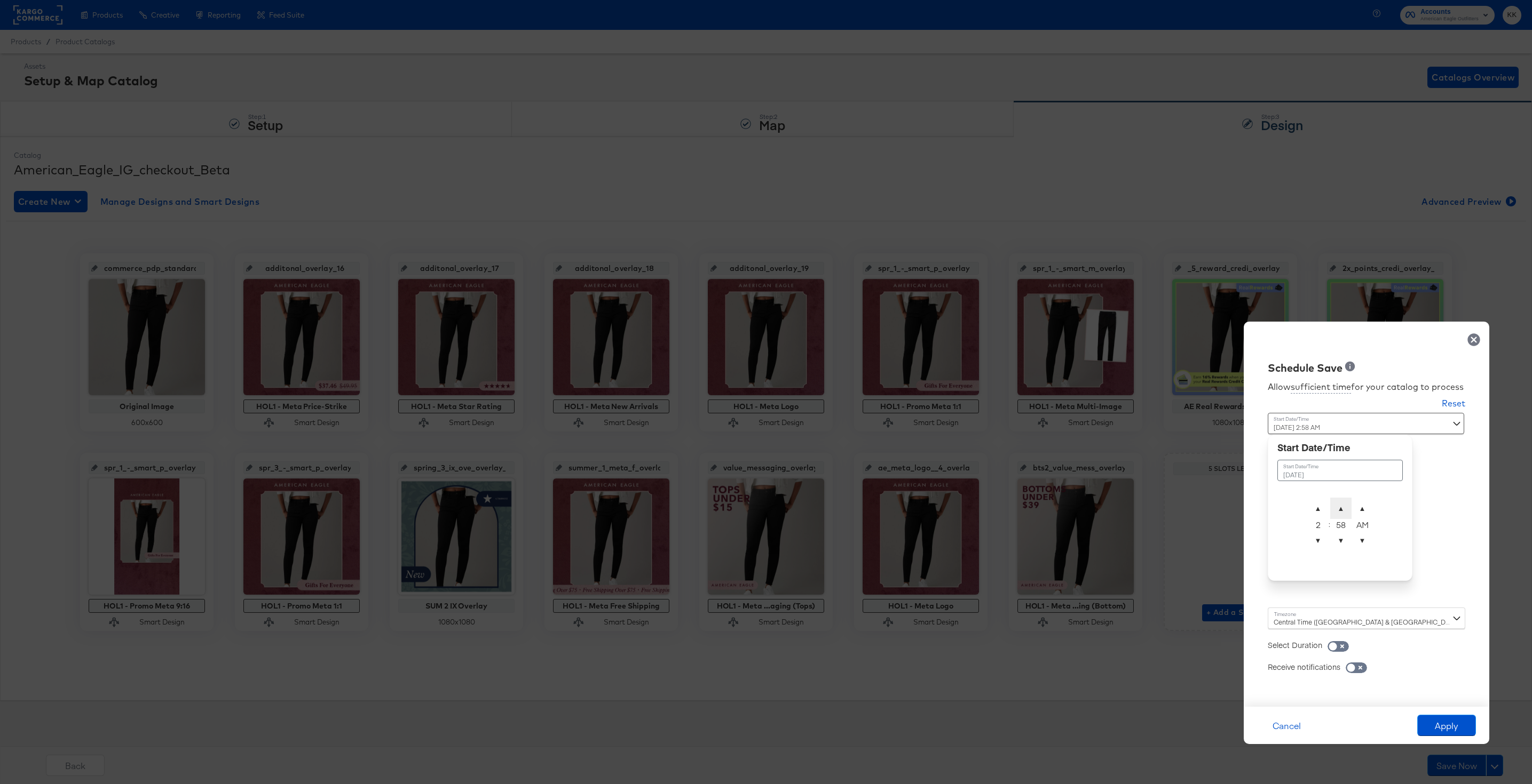
click at [1340, 503] on span "▲" at bounding box center [1341, 508] width 21 height 21
click at [1340, 549] on span "▼" at bounding box center [1341, 540] width 21 height 21
type input "September 25th 2025 2:00 AM"
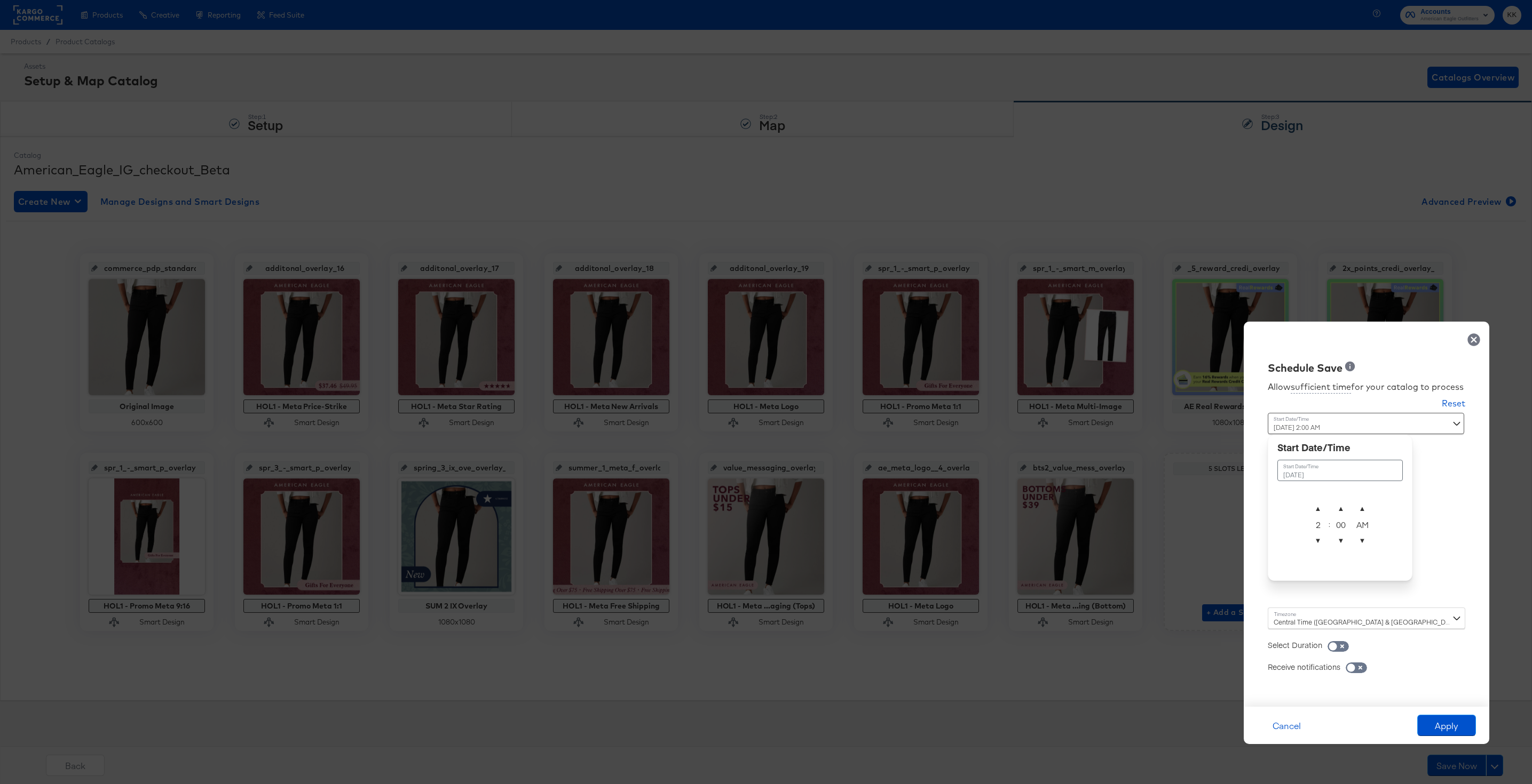
click at [1289, 620] on div "Central Time (US & Canada) (America/Chicago)" at bounding box center [1367, 618] width 197 height 21
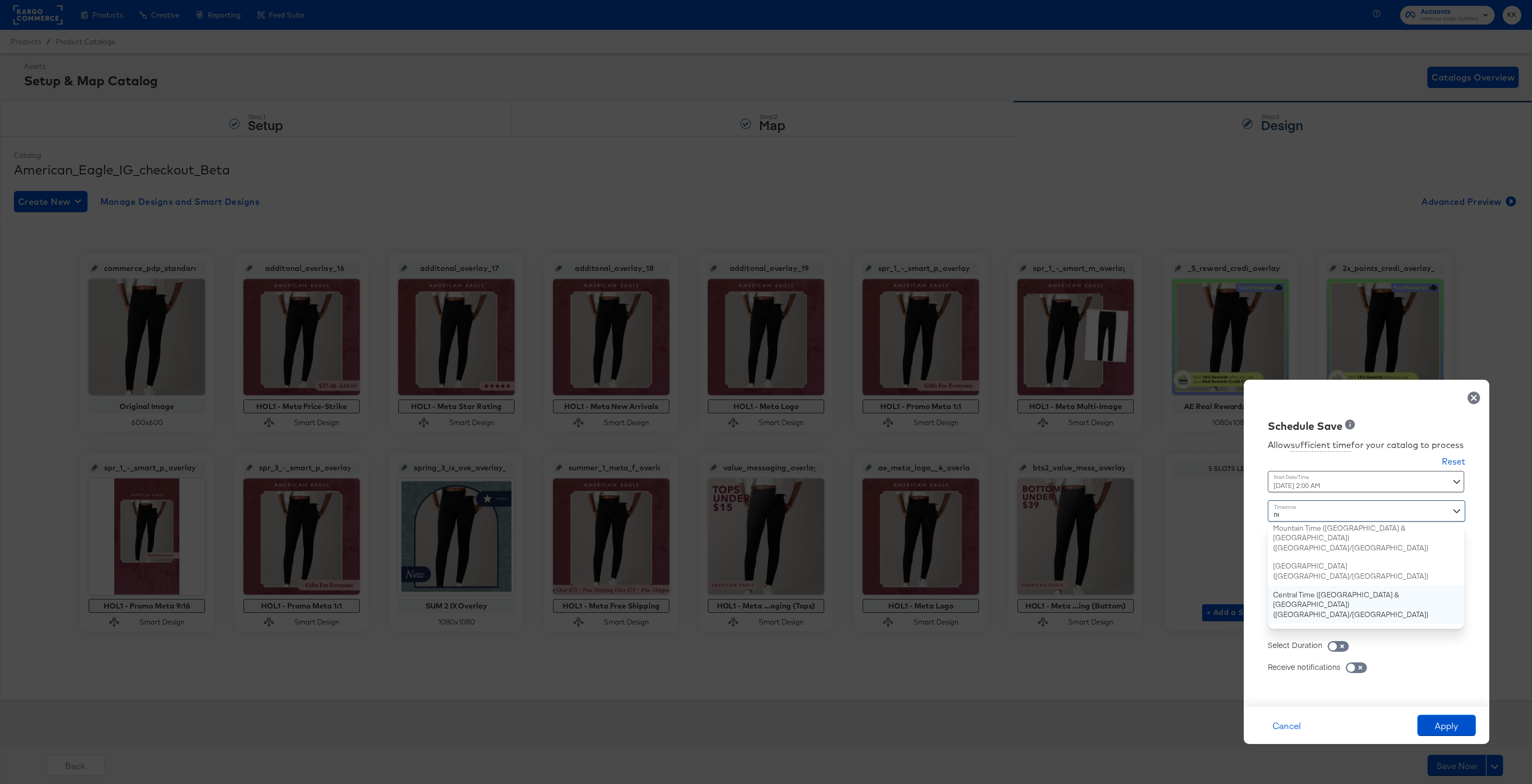
type input "new"
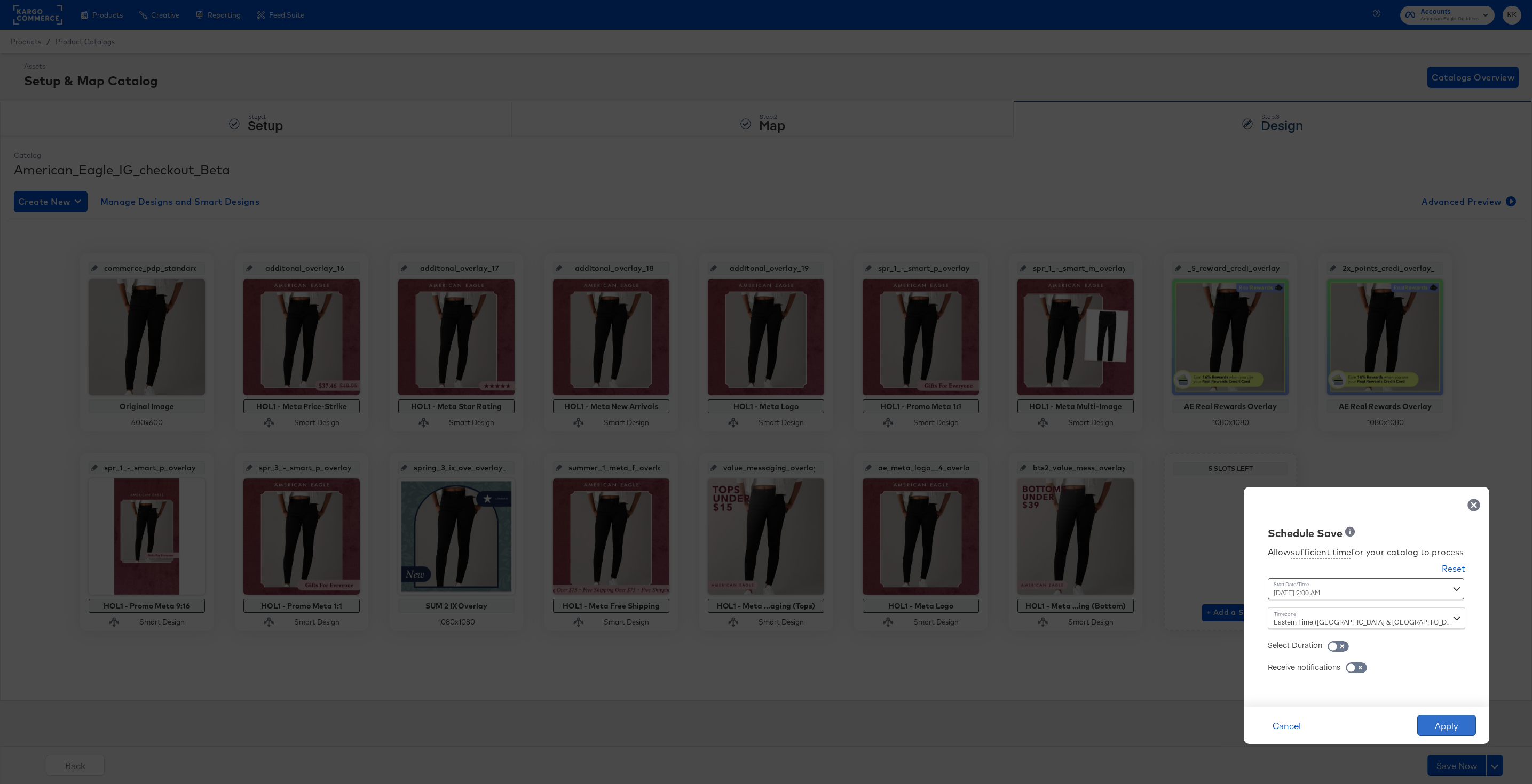
click at [1456, 725] on button "Apply" at bounding box center [1446, 726] width 59 height 21
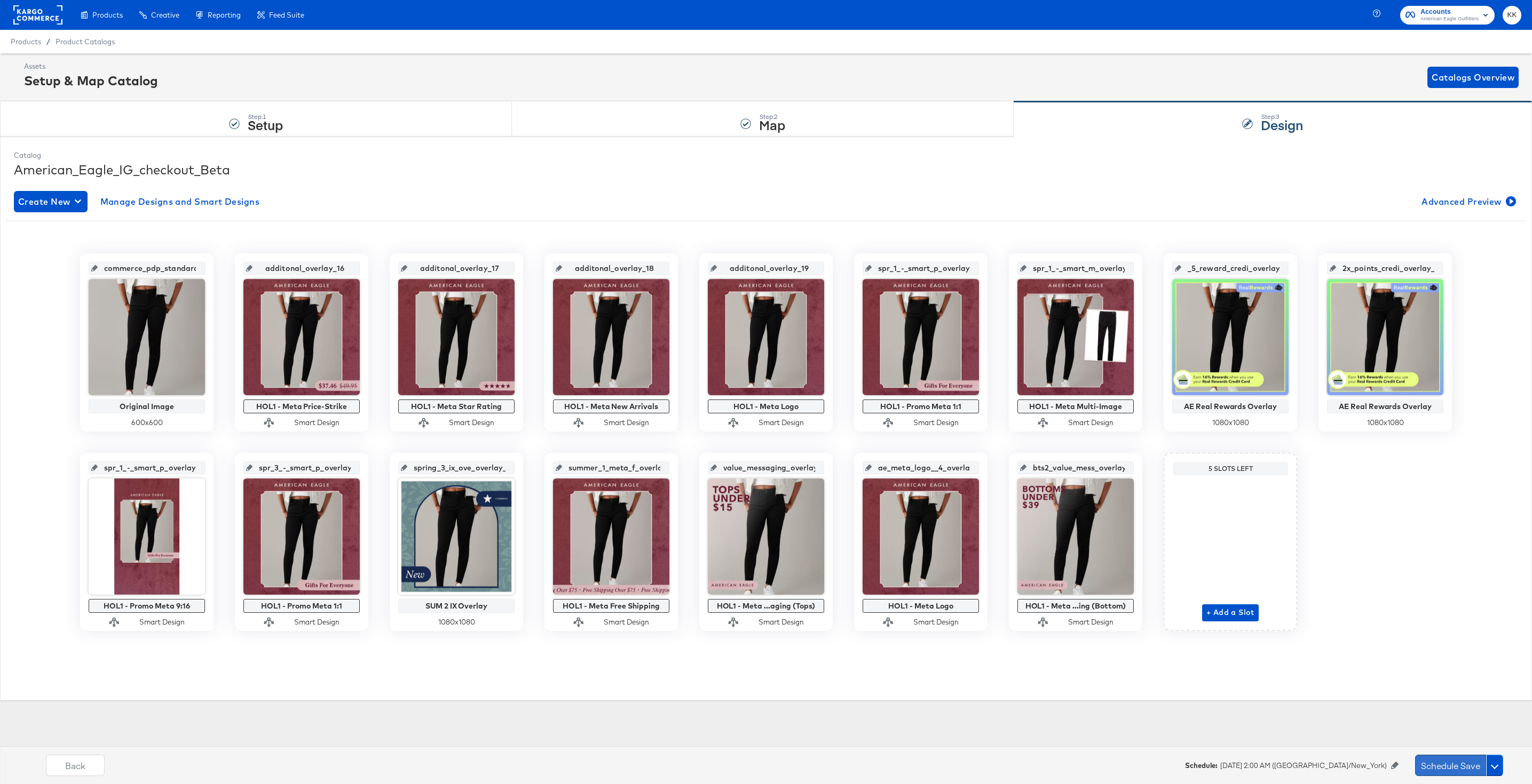
click at [1455, 766] on button "Schedule Save" at bounding box center [1450, 766] width 71 height 21
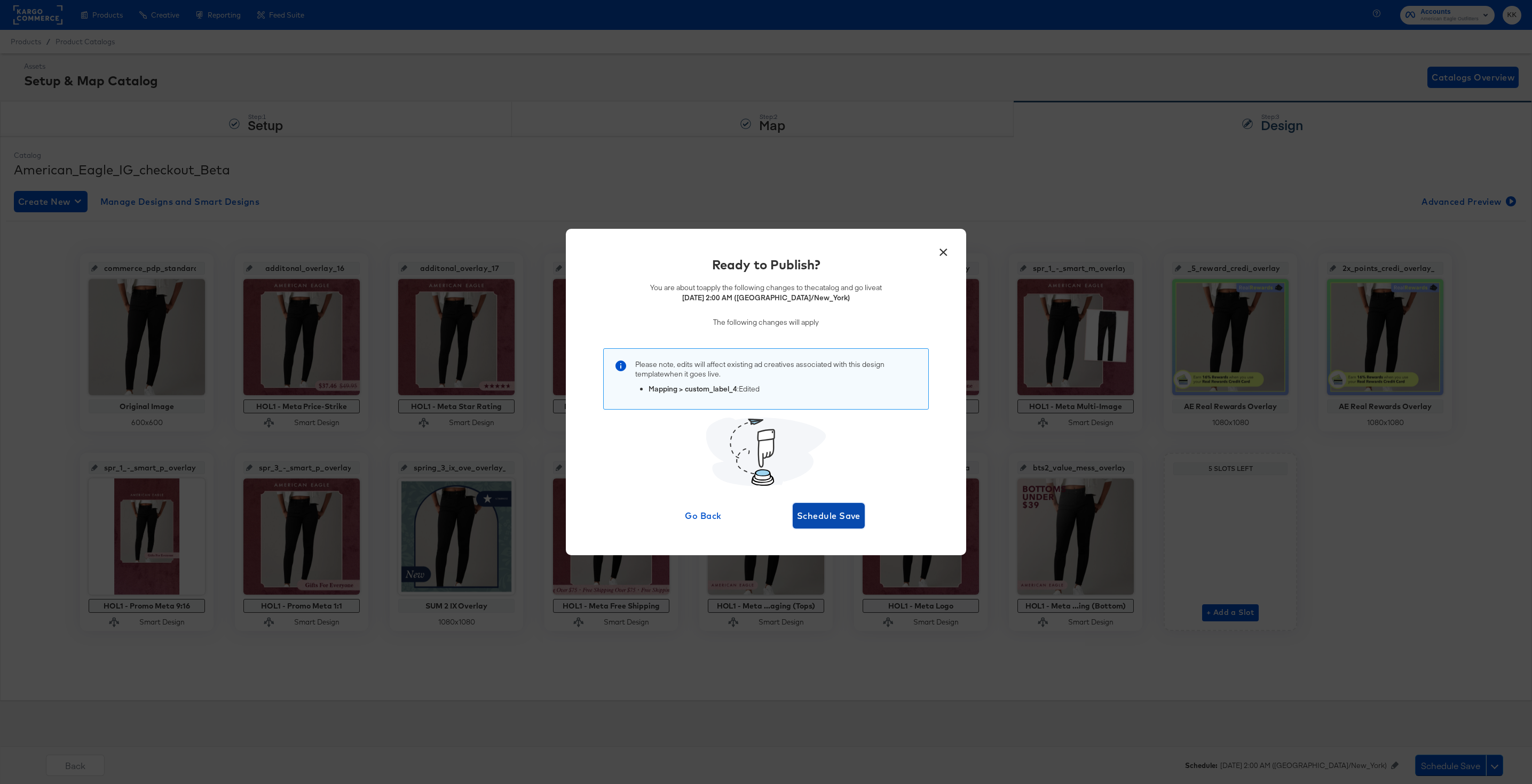
click at [812, 521] on span "Schedule Save" at bounding box center [828, 515] width 64 height 15
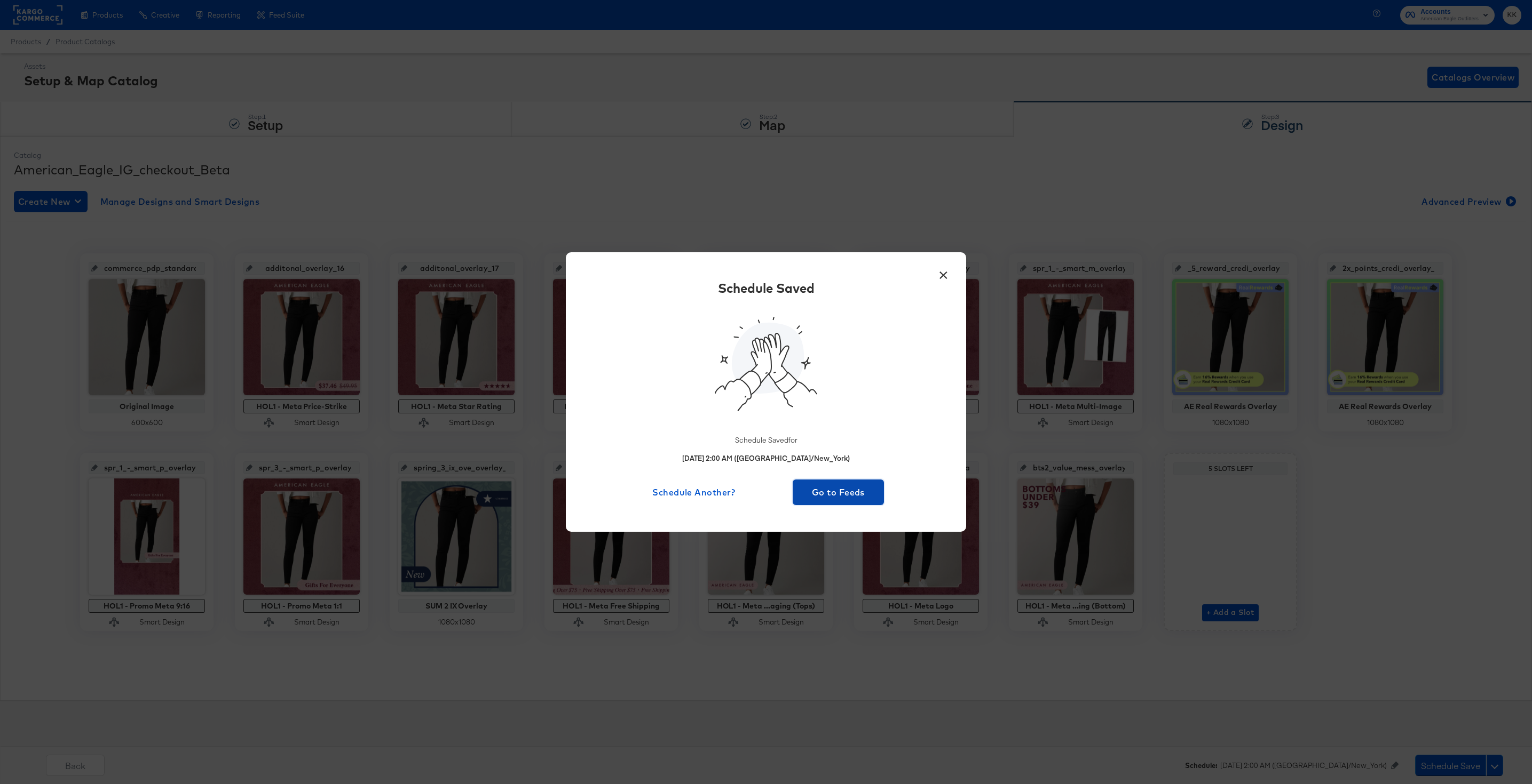
click at [831, 489] on span "Go to Feeds" at bounding box center [838, 492] width 83 height 15
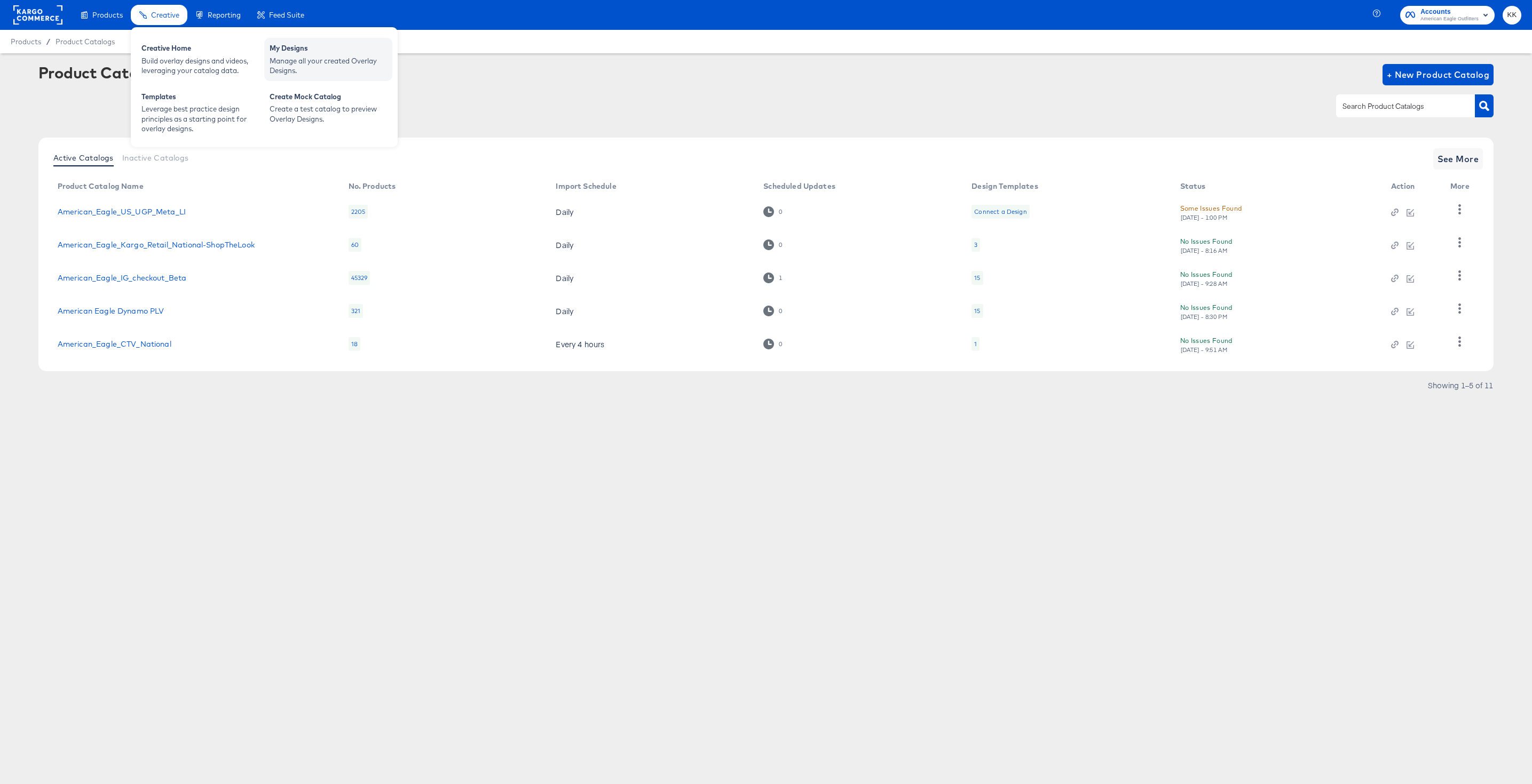
click at [334, 56] on div "Manage all your created Overlay Designs." at bounding box center [328, 65] width 117 height 20
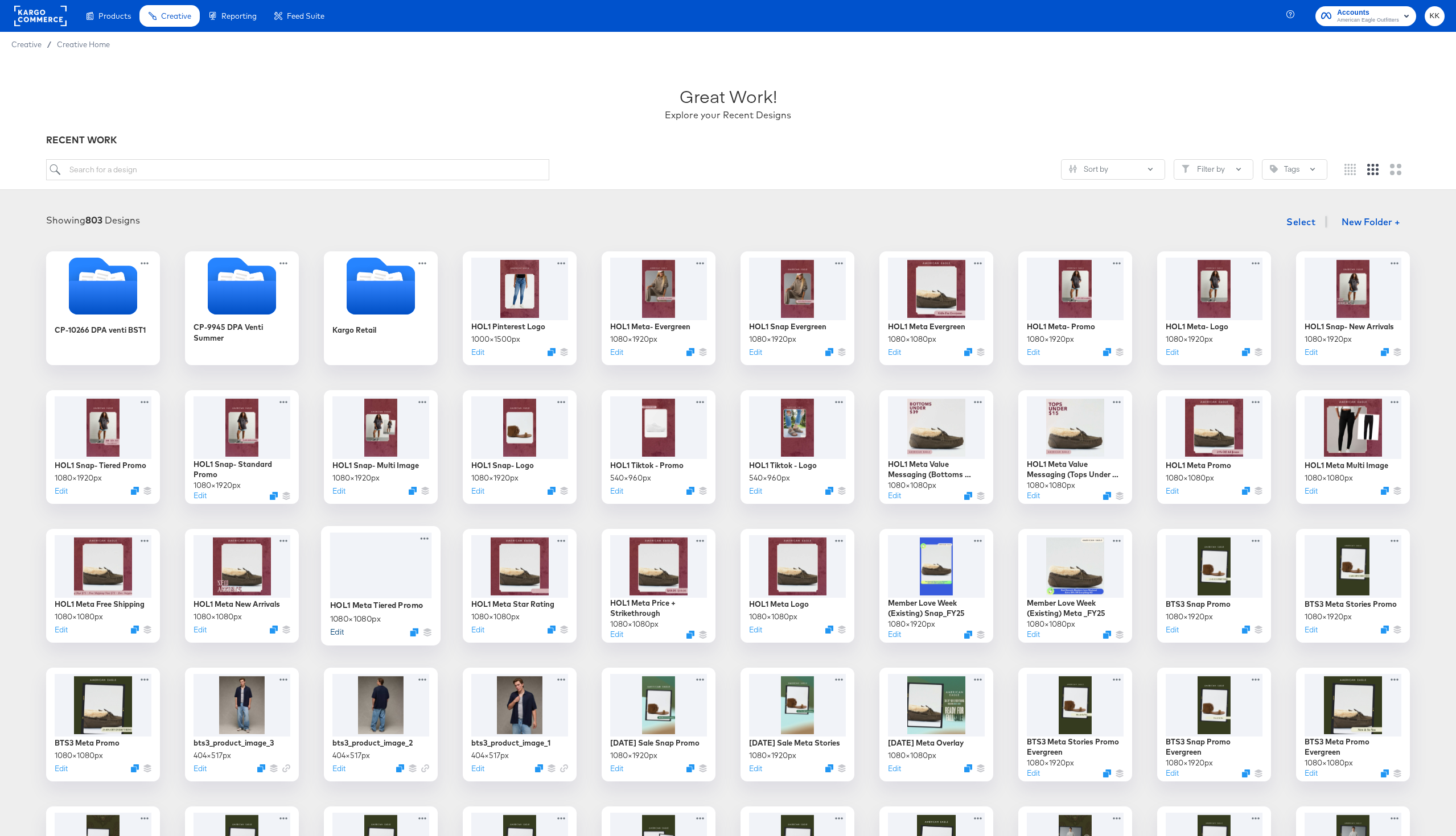
click at [337, 630] on button "Edit" at bounding box center [337, 631] width 14 height 11
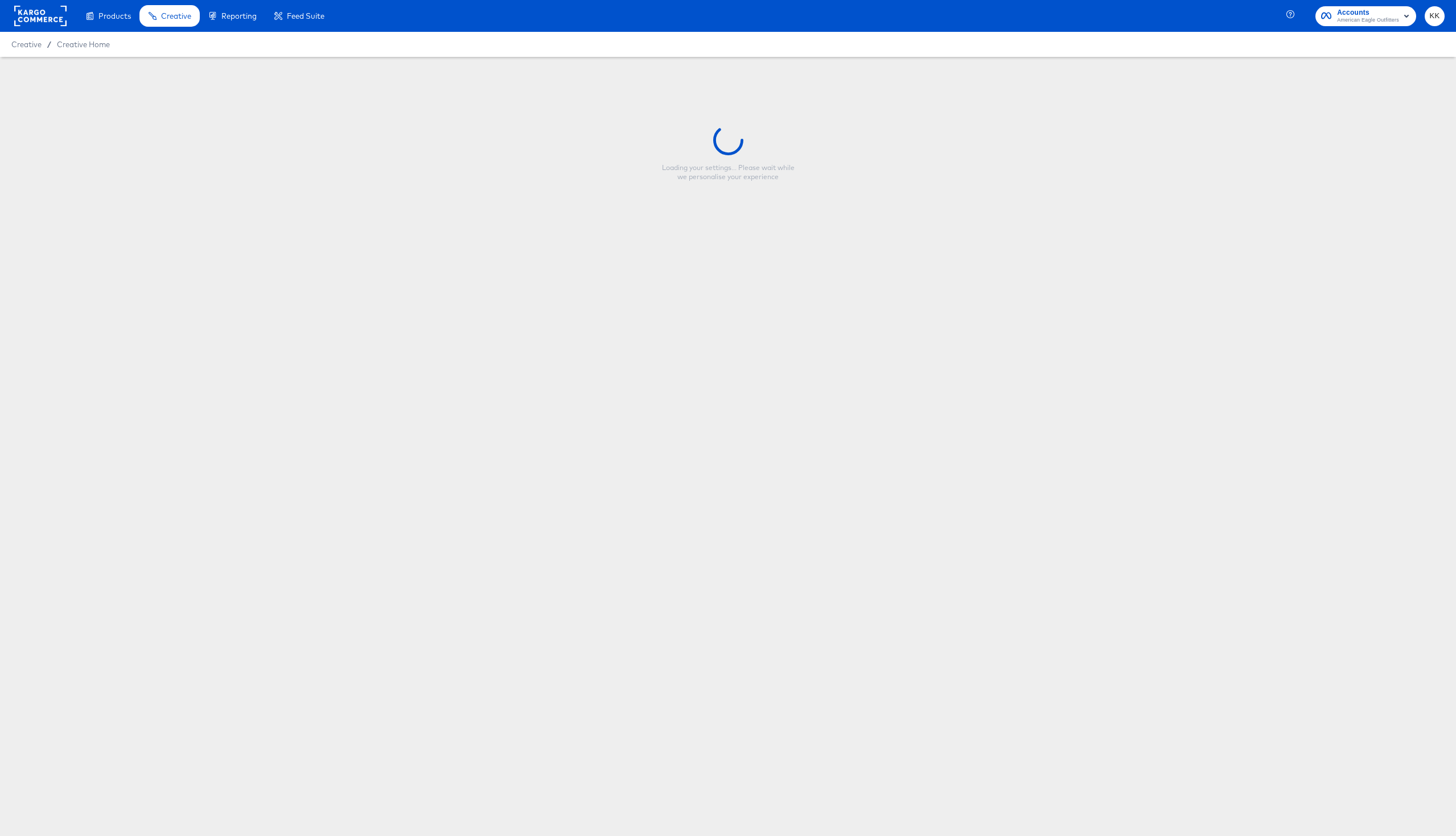
type input "HOL1 Meta Tiered Promo"
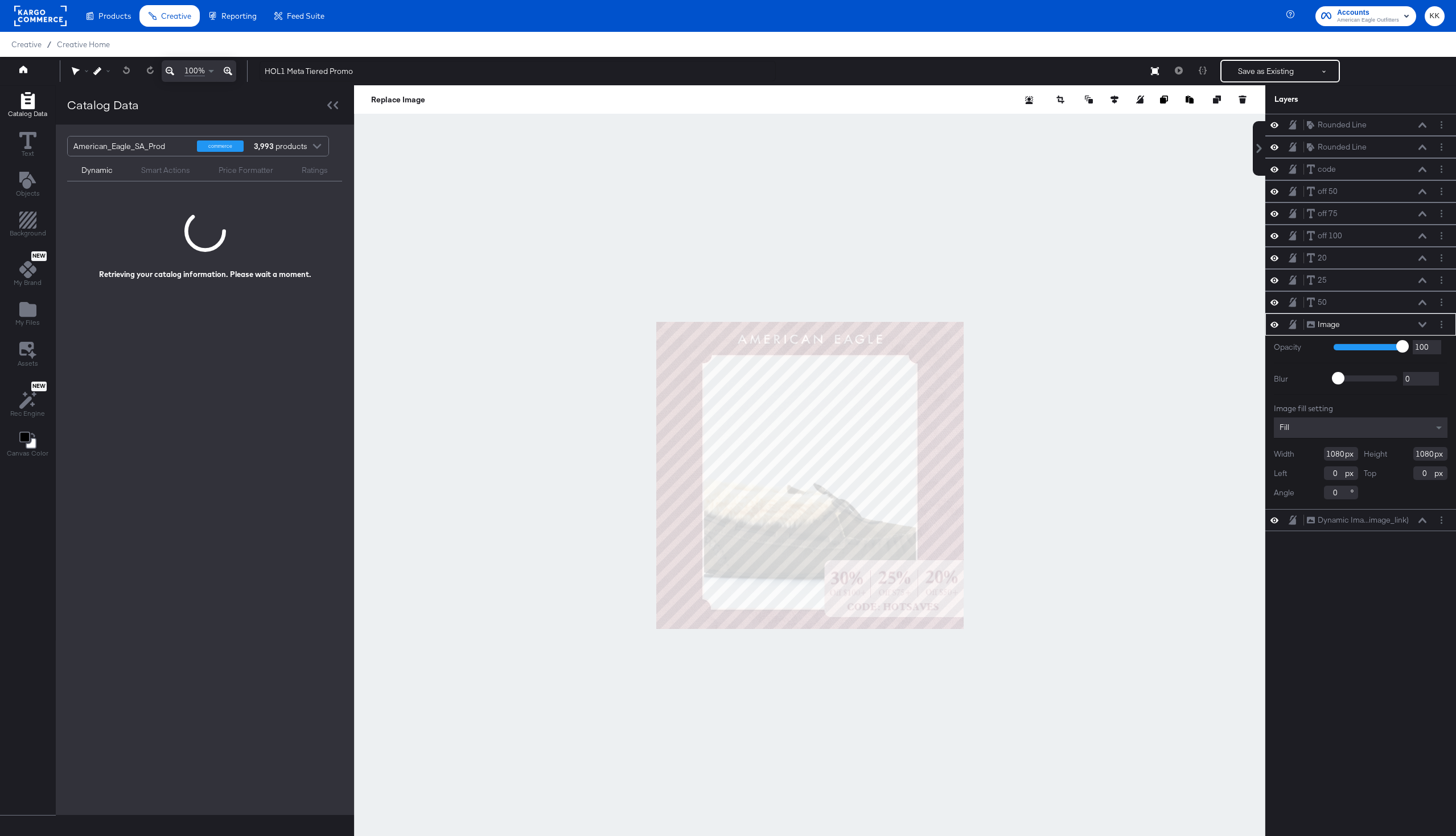
click at [227, 69] on icon at bounding box center [228, 71] width 8 height 14
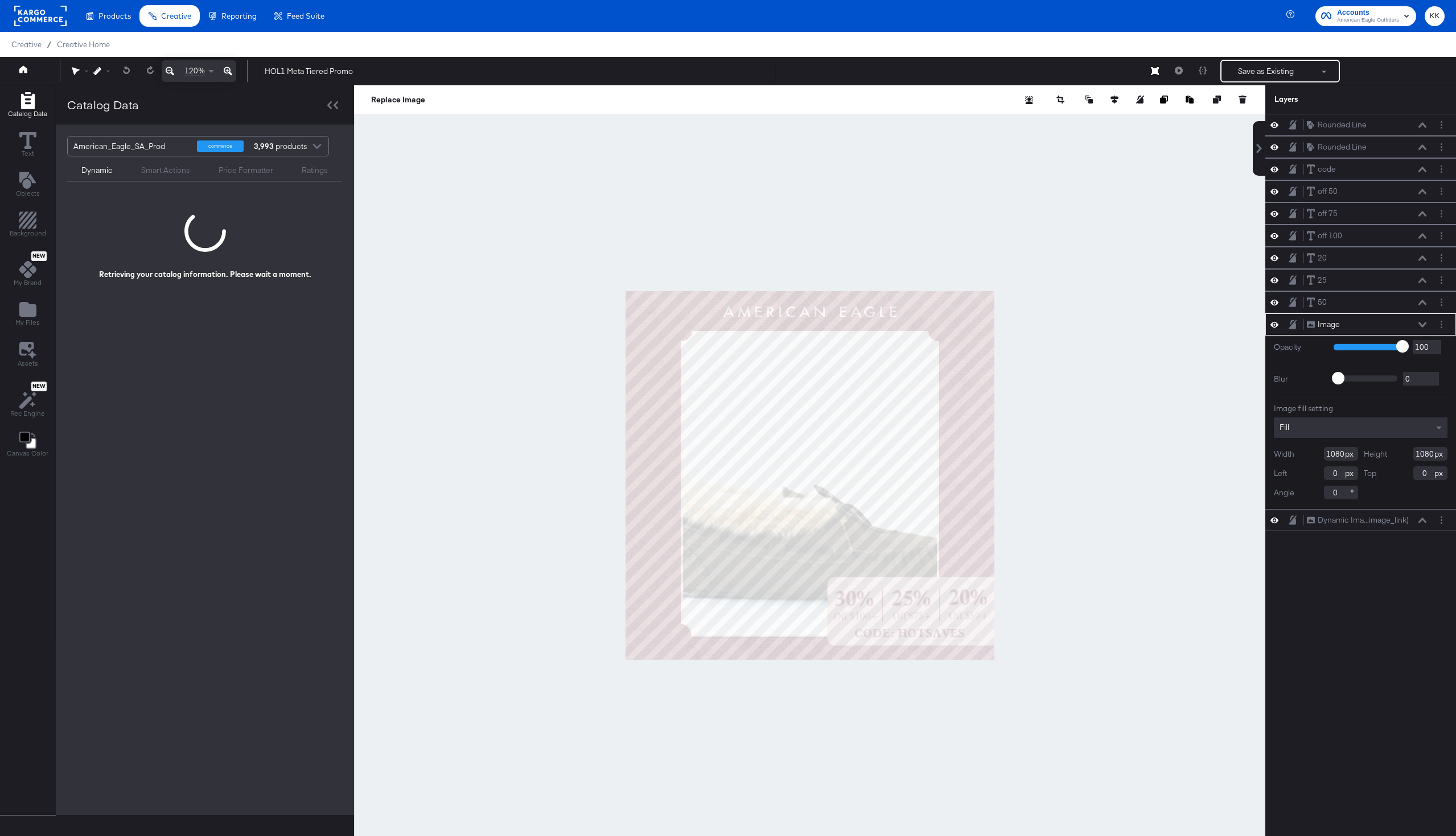
click at [227, 69] on icon at bounding box center [228, 71] width 8 height 14
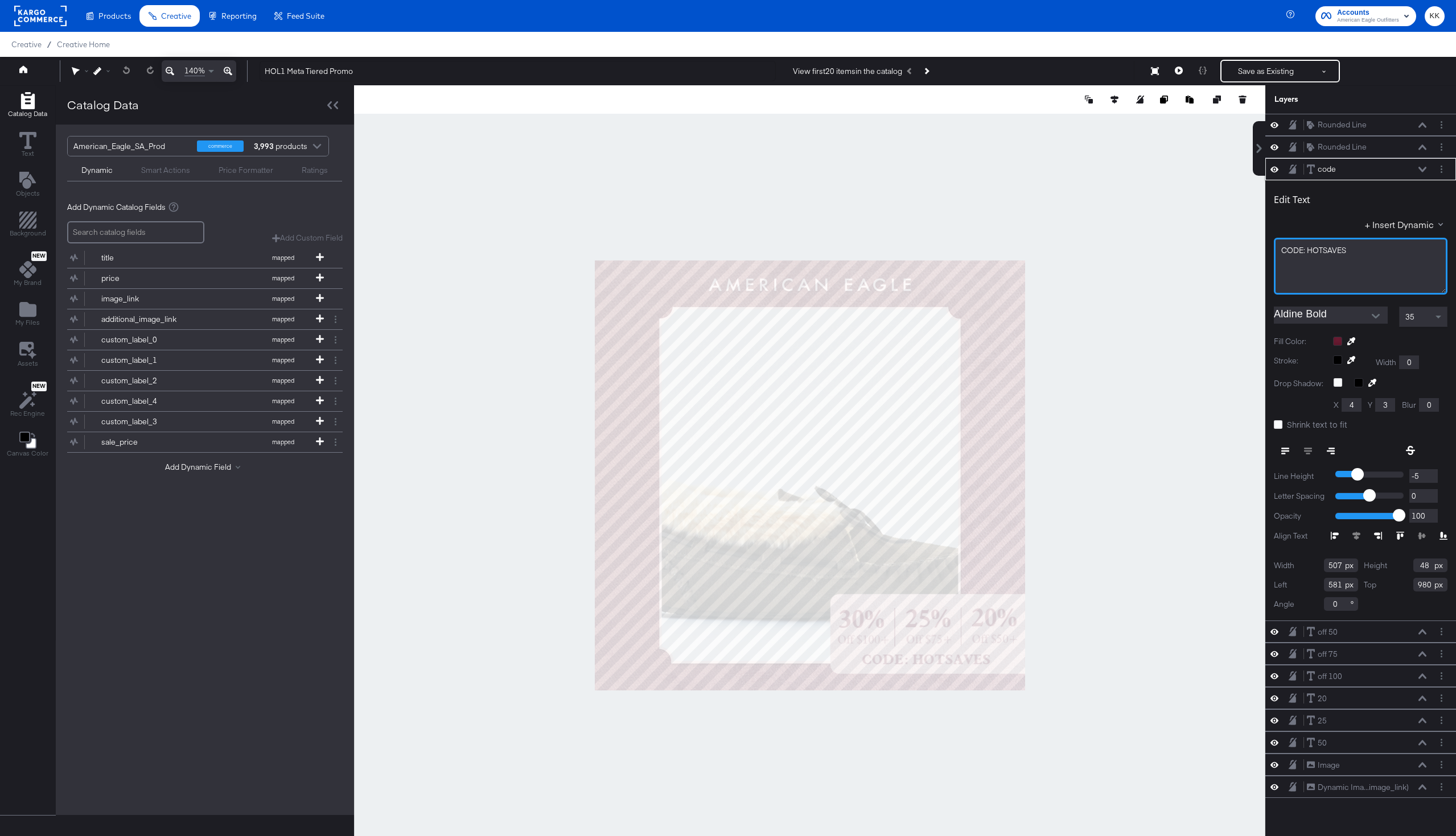
click at [1353, 245] on div "CODE: HOTSAVES" at bounding box center [1360, 250] width 159 height 11
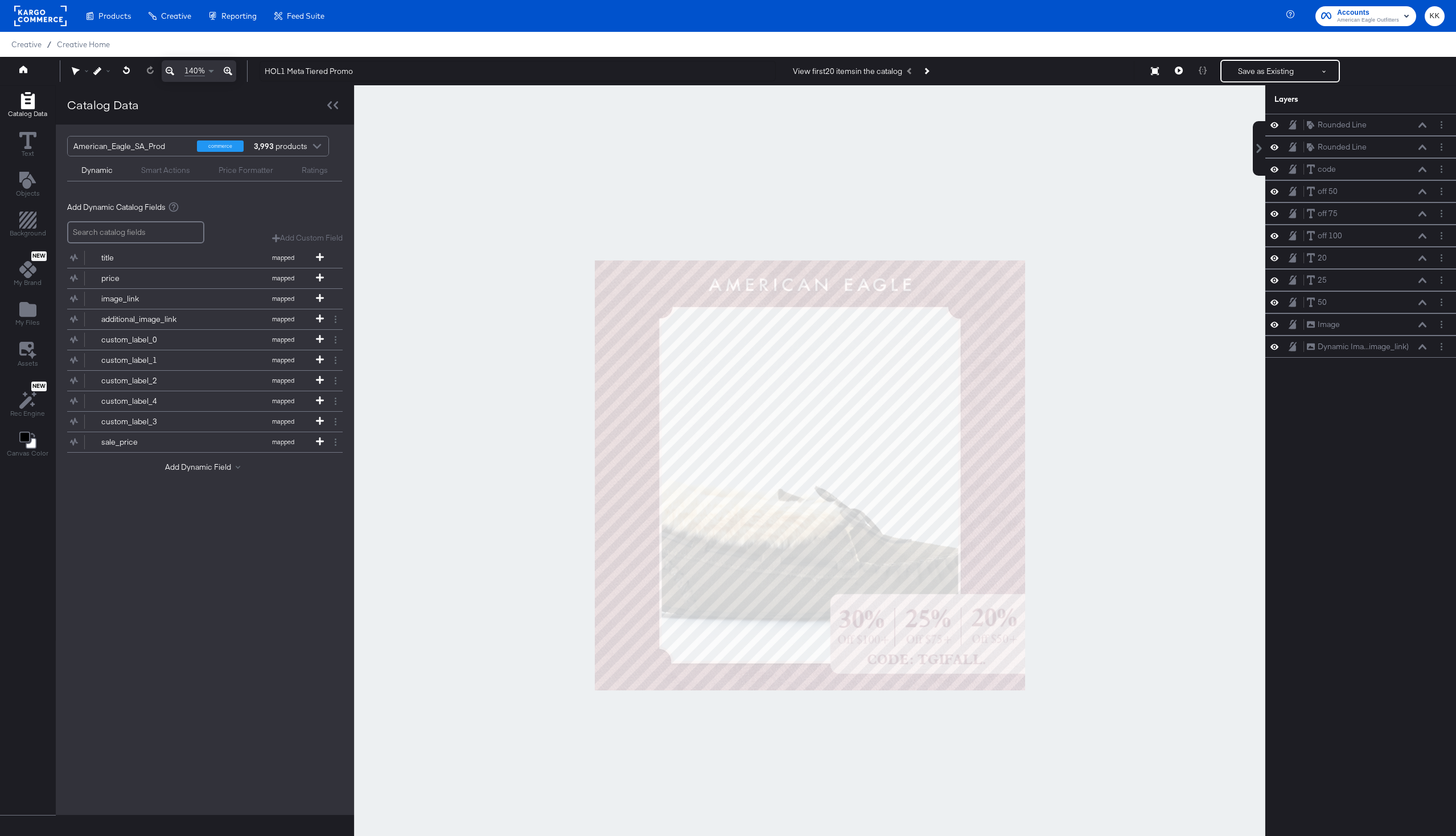
click at [1145, 359] on div at bounding box center [809, 475] width 911 height 780
click at [1275, 90] on div "Layers" at bounding box center [1360, 100] width 191 height 29
click at [1275, 80] on button "Save as Existing" at bounding box center [1266, 71] width 89 height 20
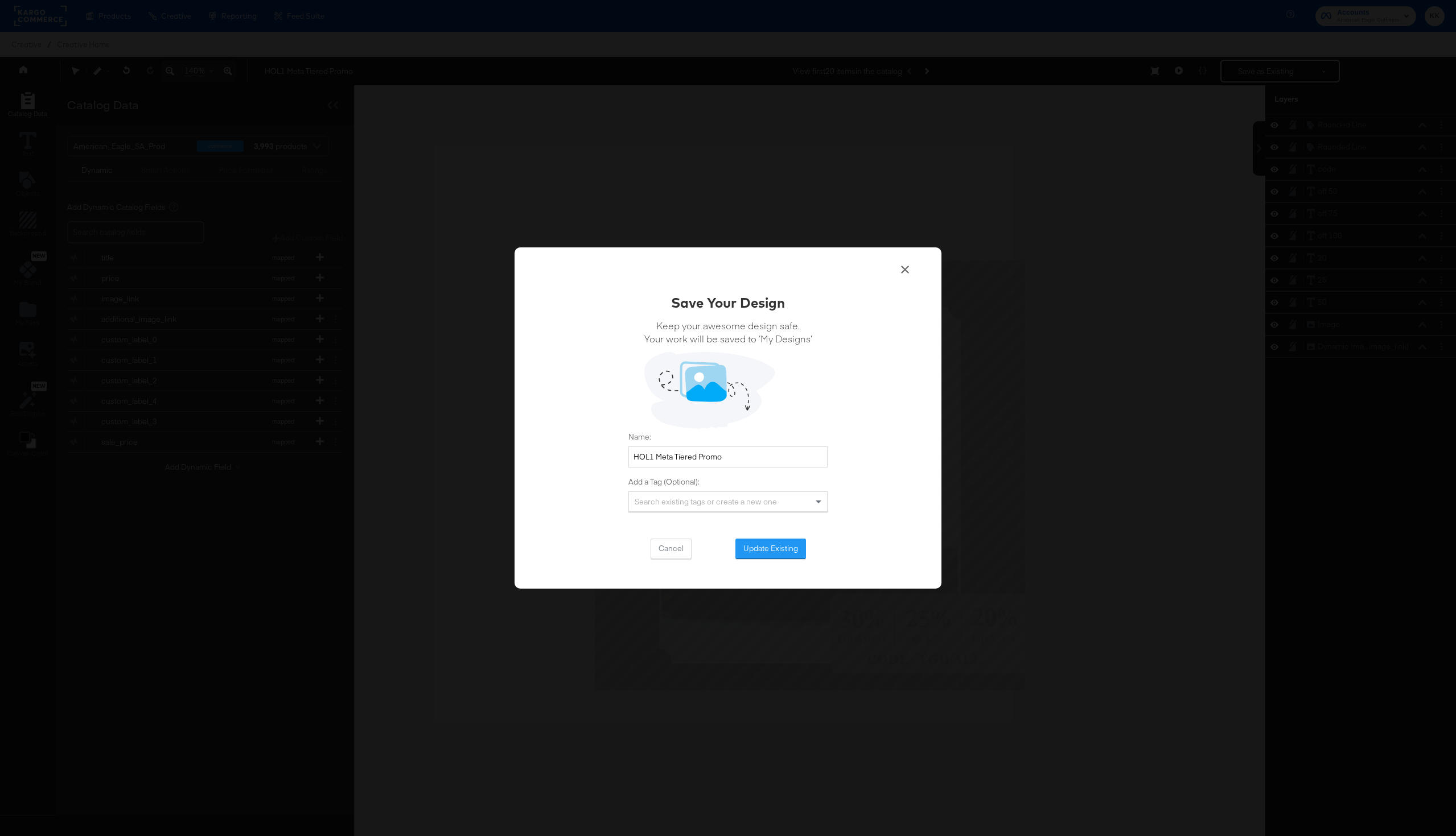
click at [782, 561] on div "Save Your Design Keep your awesome design safe. Your work will be saved to ‘My …" at bounding box center [727, 418] width 427 height 342
click at [781, 555] on button "Update Existing" at bounding box center [770, 549] width 70 height 20
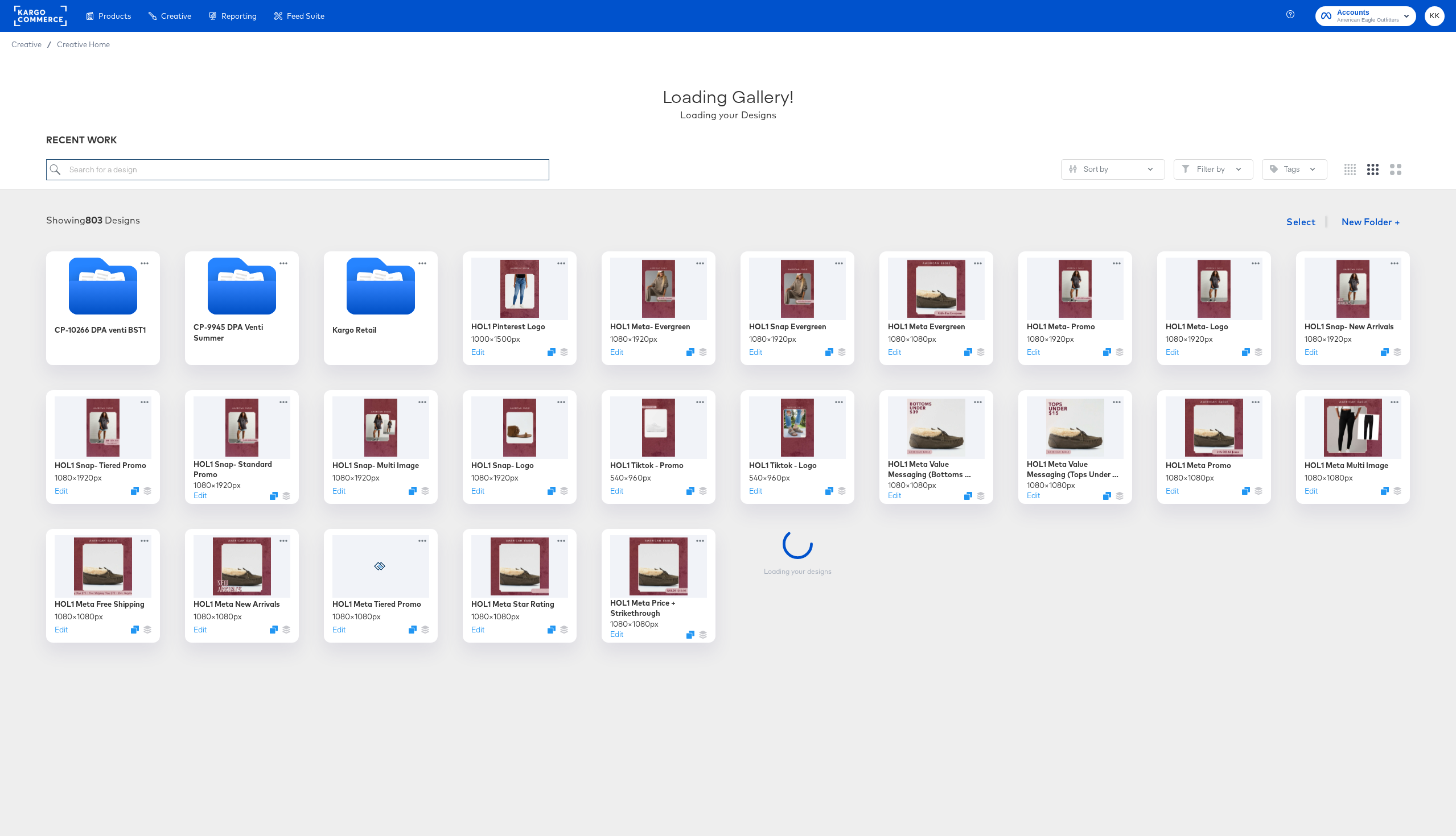
click at [320, 175] on input "search" at bounding box center [297, 169] width 503 height 21
type input "T"
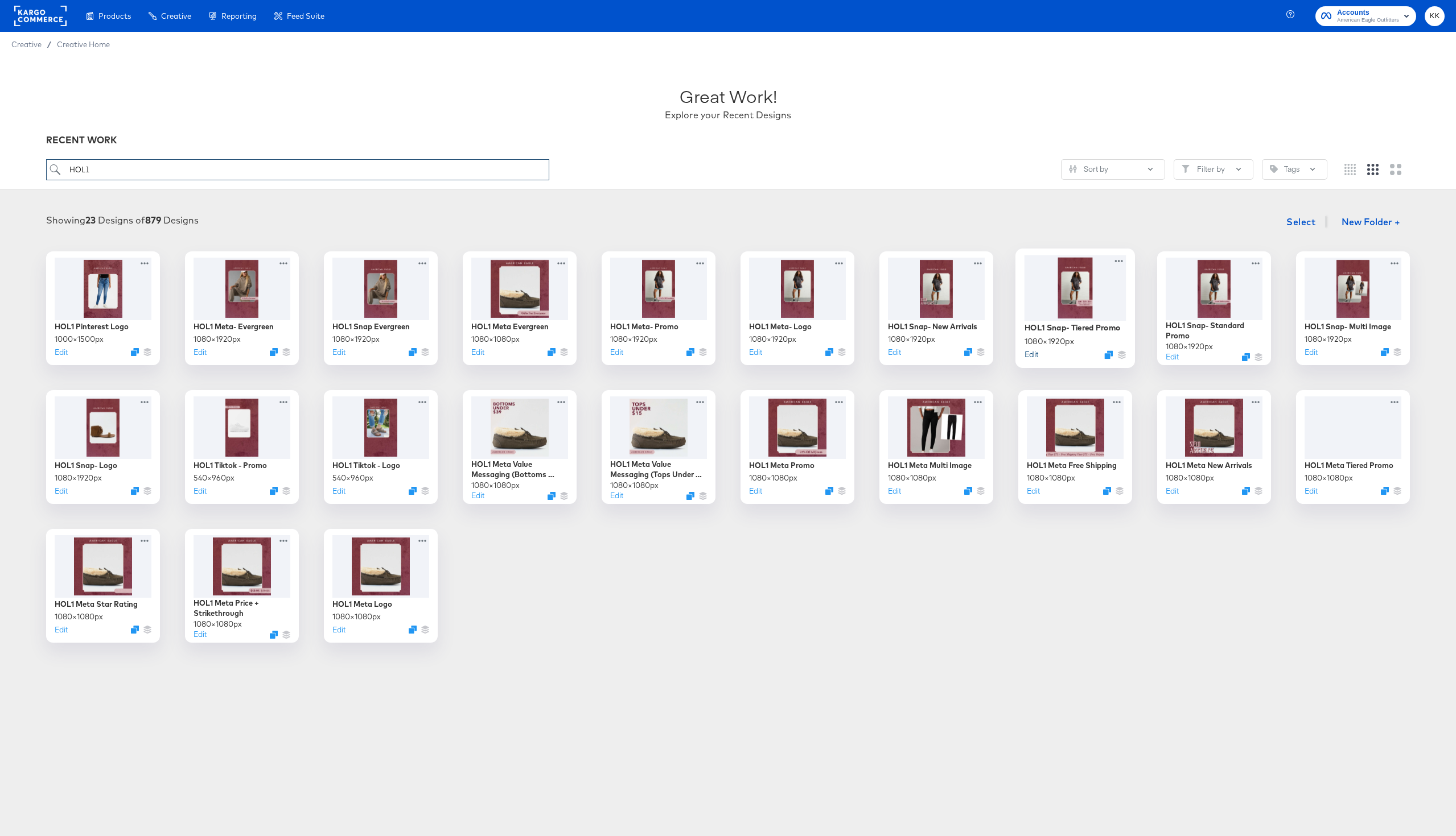
type input "HOL1"
click at [1029, 352] on button "Edit" at bounding box center [1032, 354] width 14 height 11
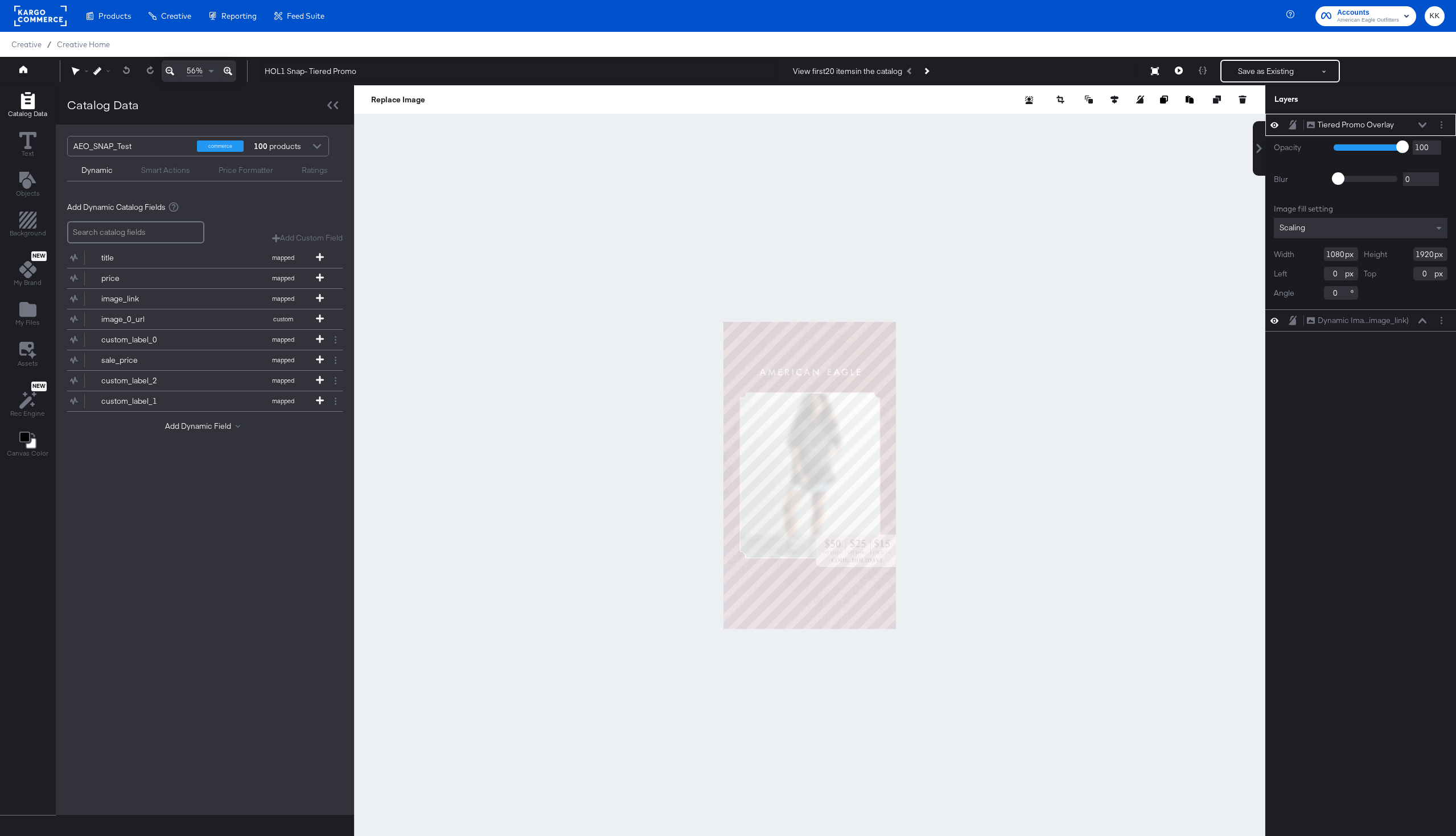
click at [232, 67] on button at bounding box center [228, 71] width 16 height 22
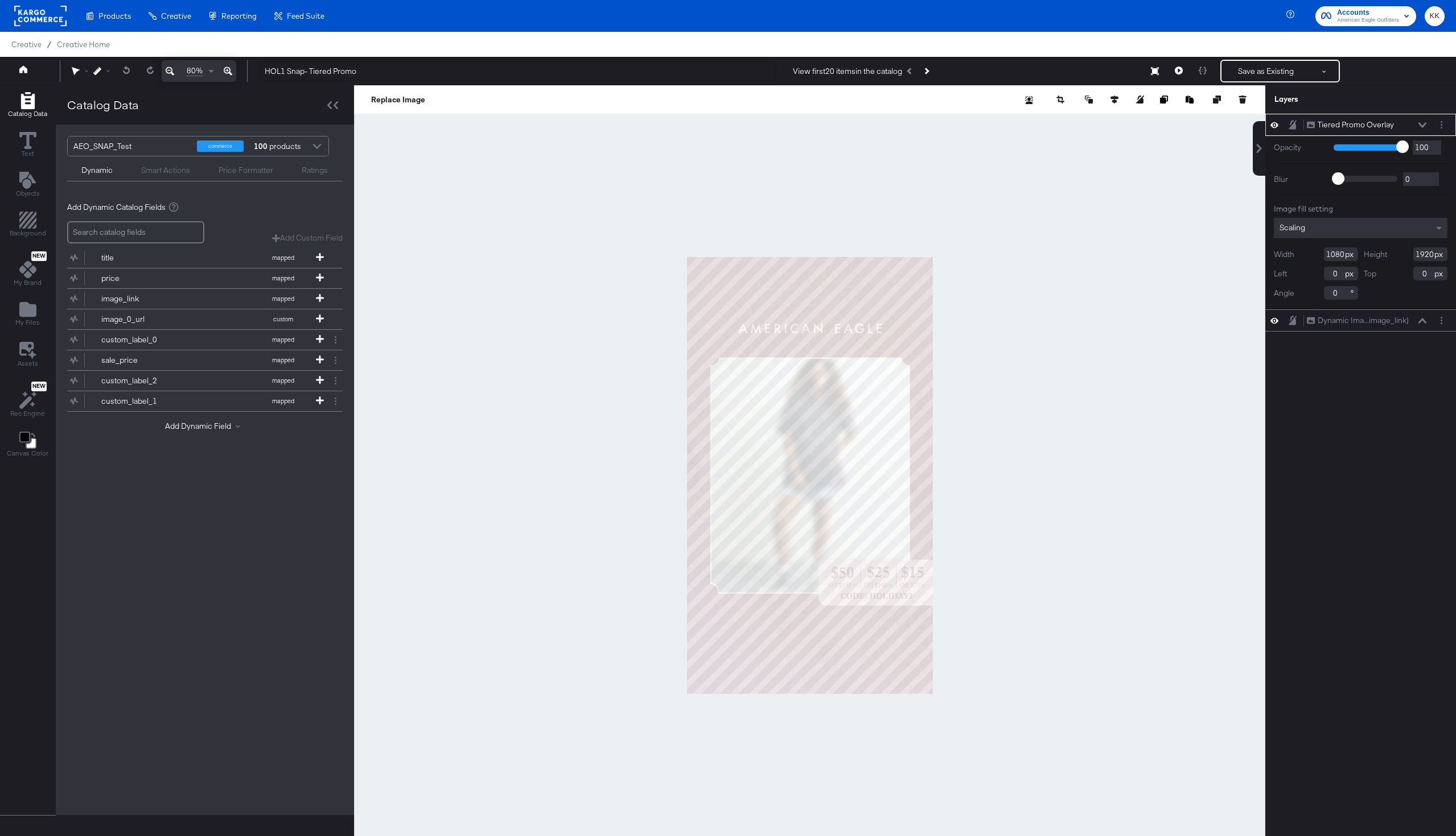
click at [232, 67] on button at bounding box center [228, 71] width 16 height 22
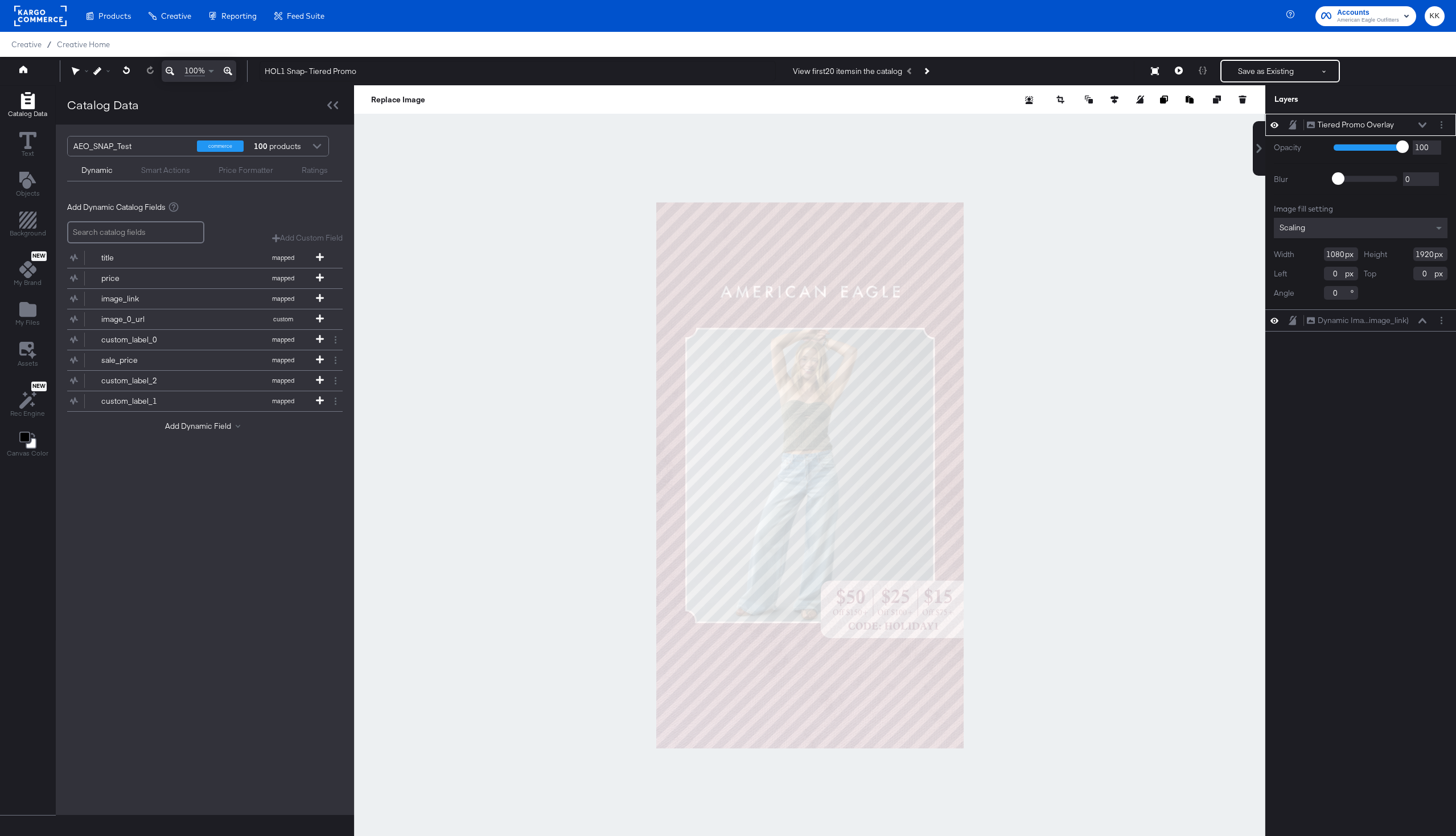
click at [1420, 123] on icon at bounding box center [1422, 125] width 8 height 5
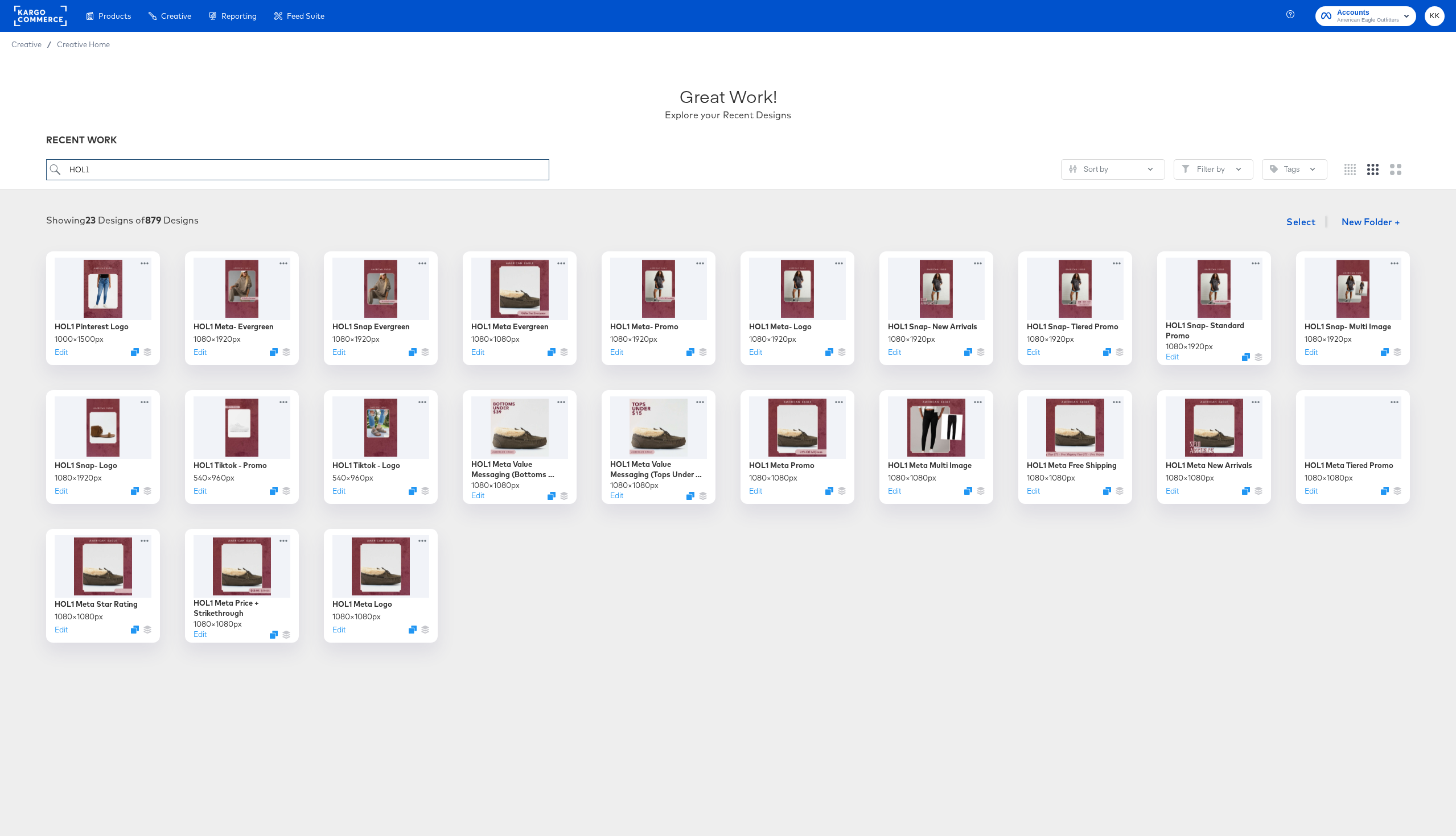
click at [153, 174] on input "HOL1" at bounding box center [297, 169] width 503 height 21
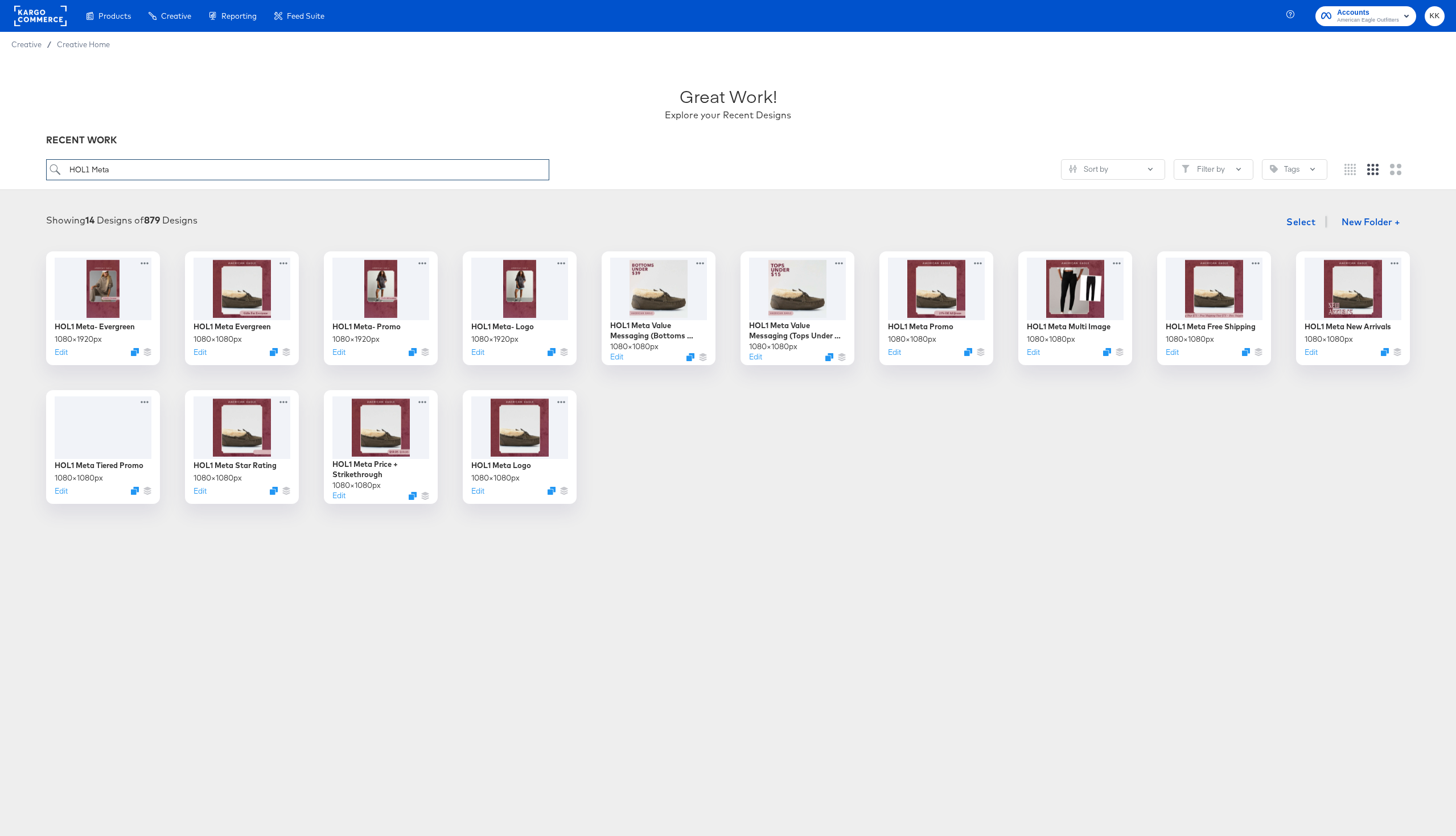
click at [133, 163] on input "HOL1 Meta" at bounding box center [297, 169] width 503 height 21
click at [131, 166] on input "HOL1 Meta" at bounding box center [297, 169] width 503 height 21
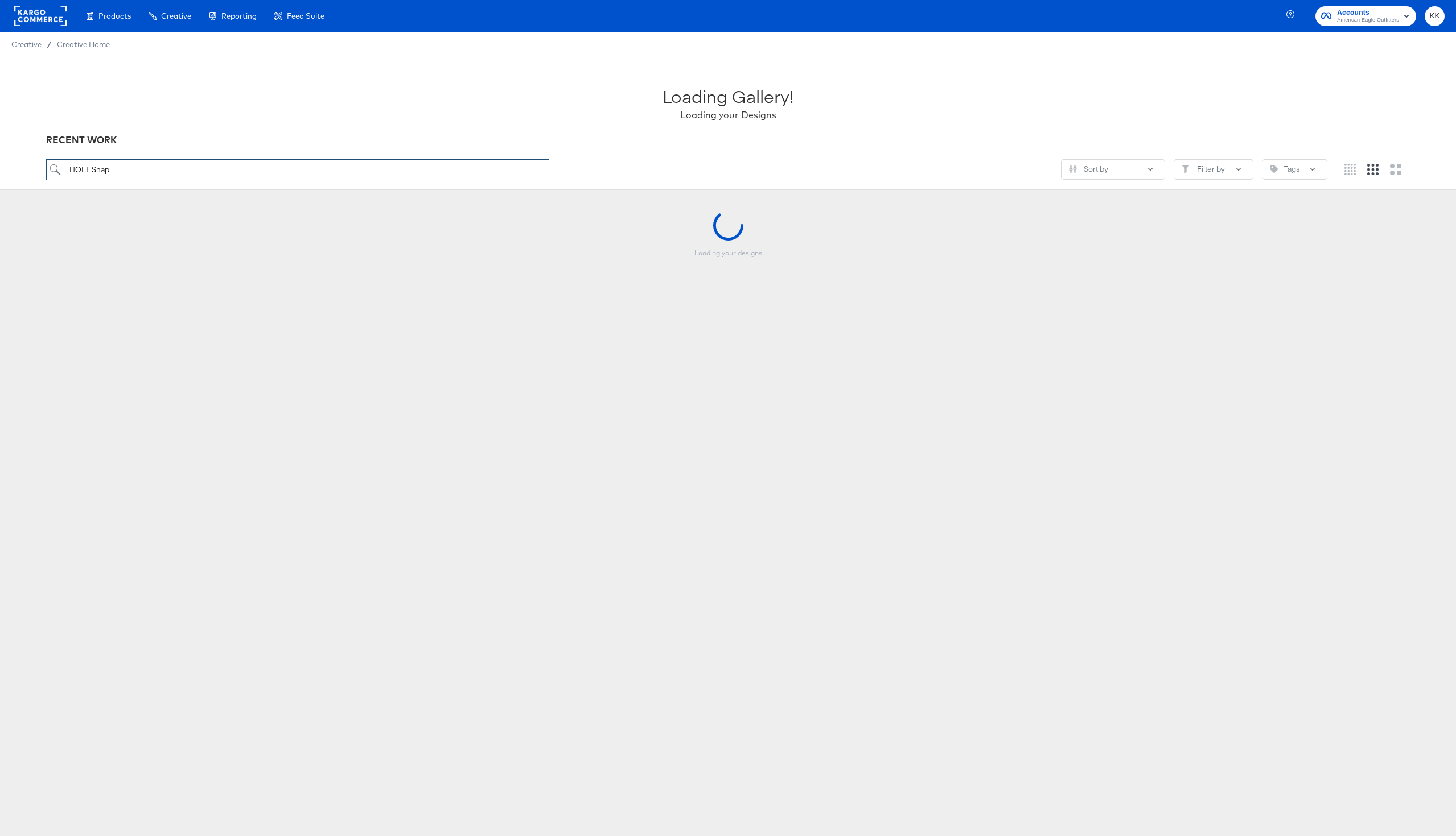
type input "HOL1 Snap"
